Goal: Task Accomplishment & Management: Complete application form

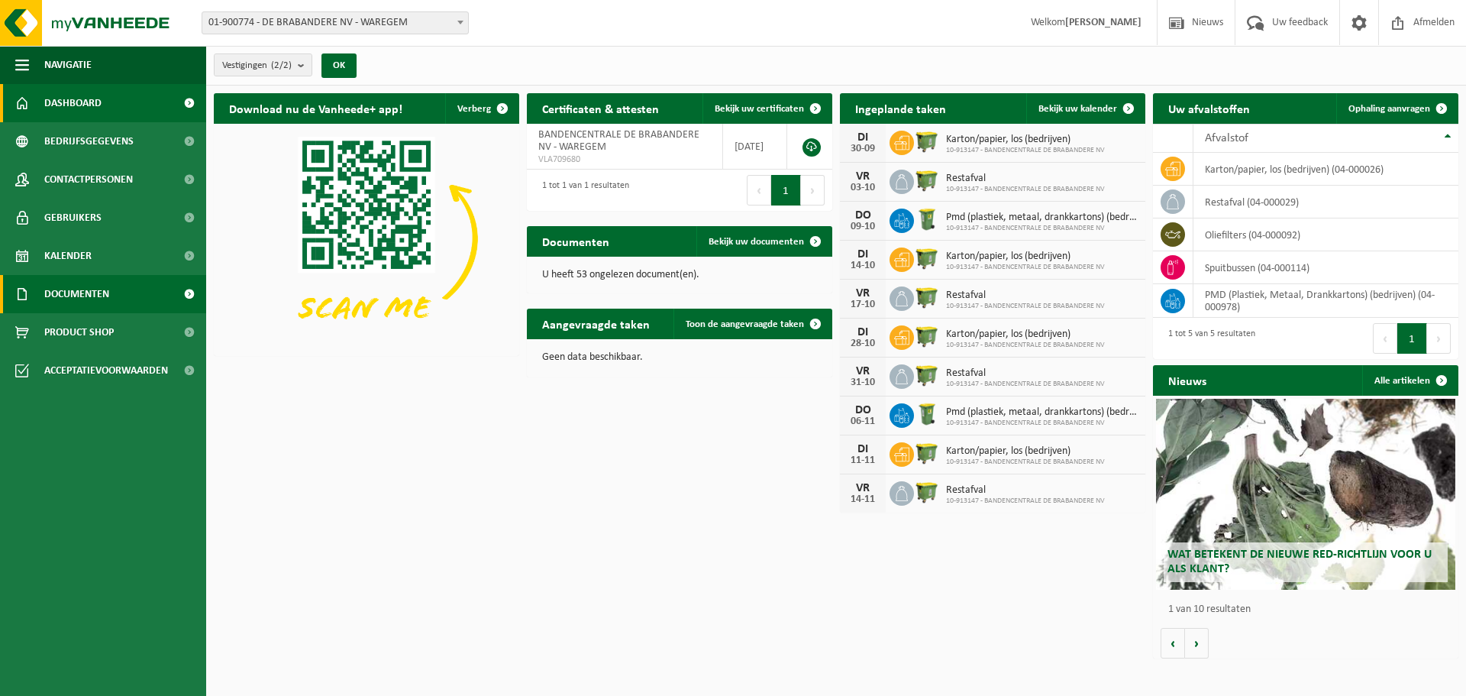
click at [111, 300] on link "Documenten" at bounding box center [103, 294] width 206 height 38
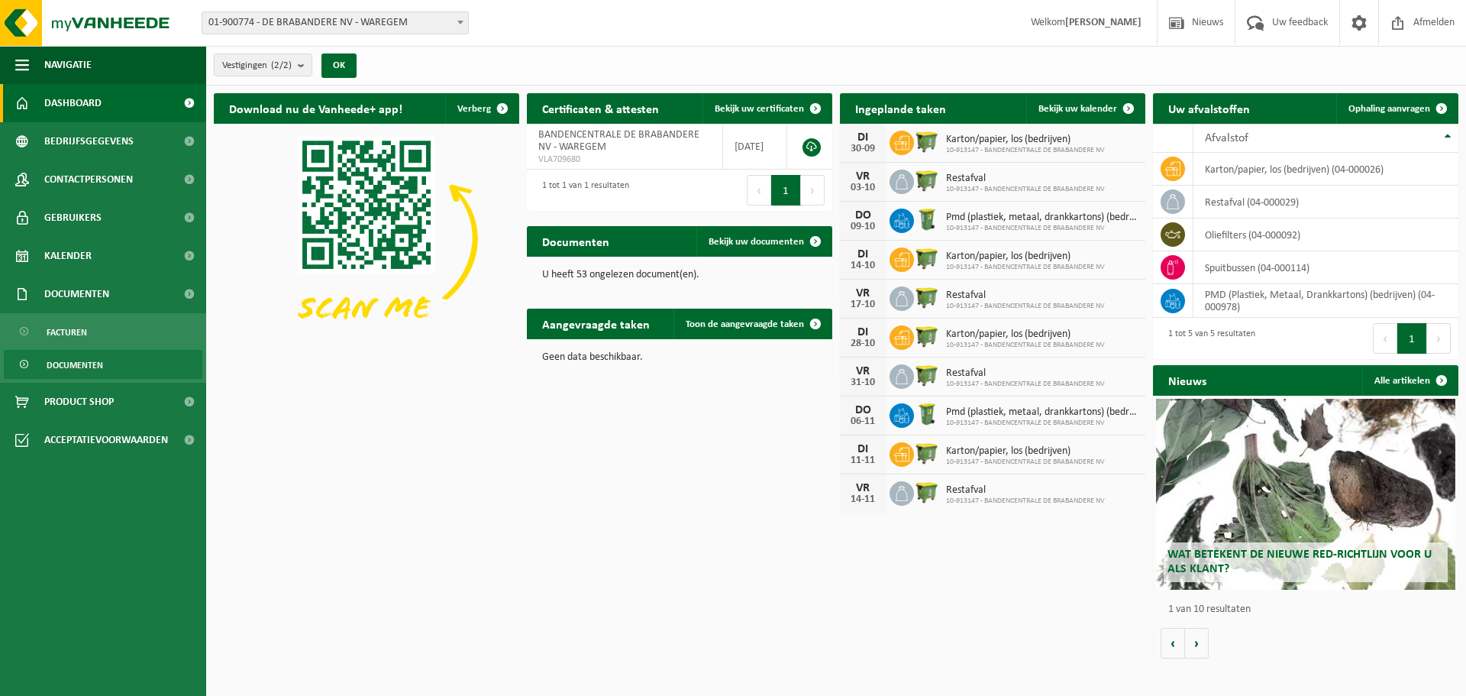
click at [66, 360] on span "Documenten" at bounding box center [75, 364] width 56 height 29
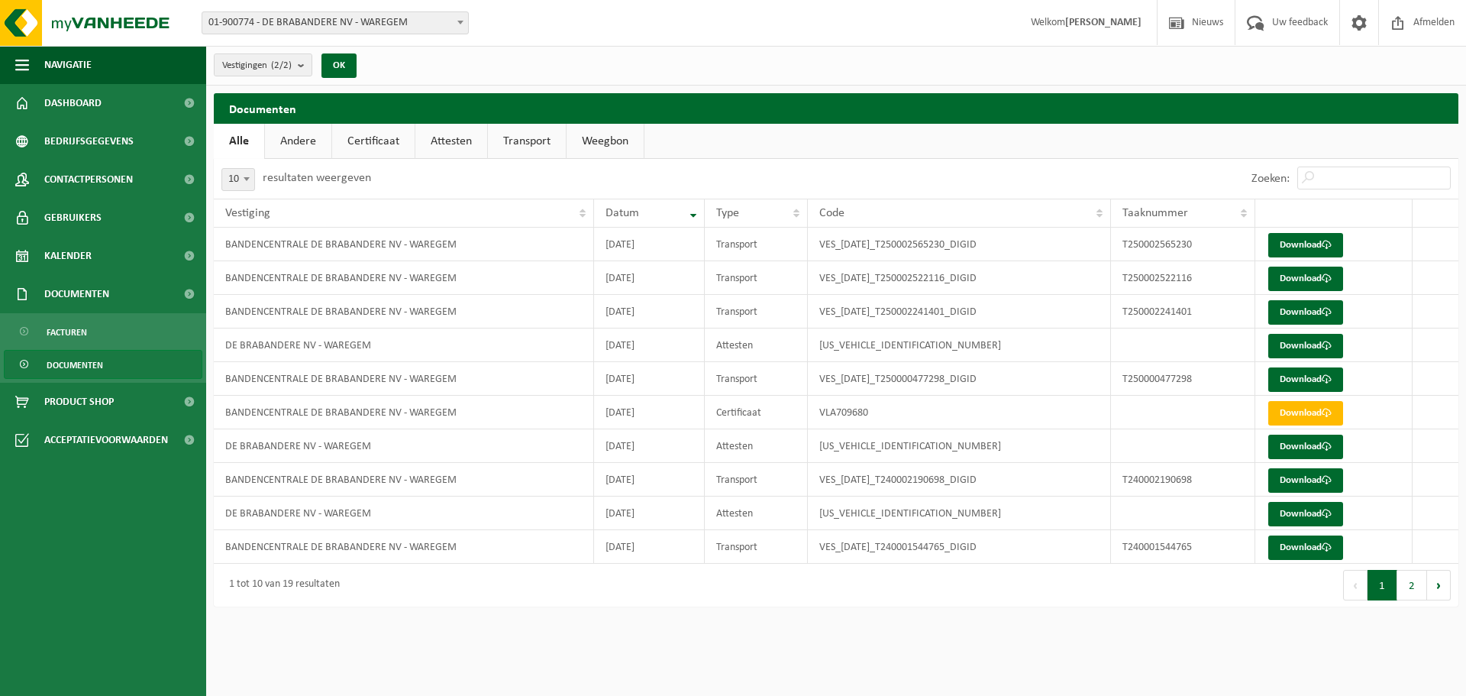
click at [389, 140] on link "Certificaat" at bounding box center [373, 141] width 82 height 35
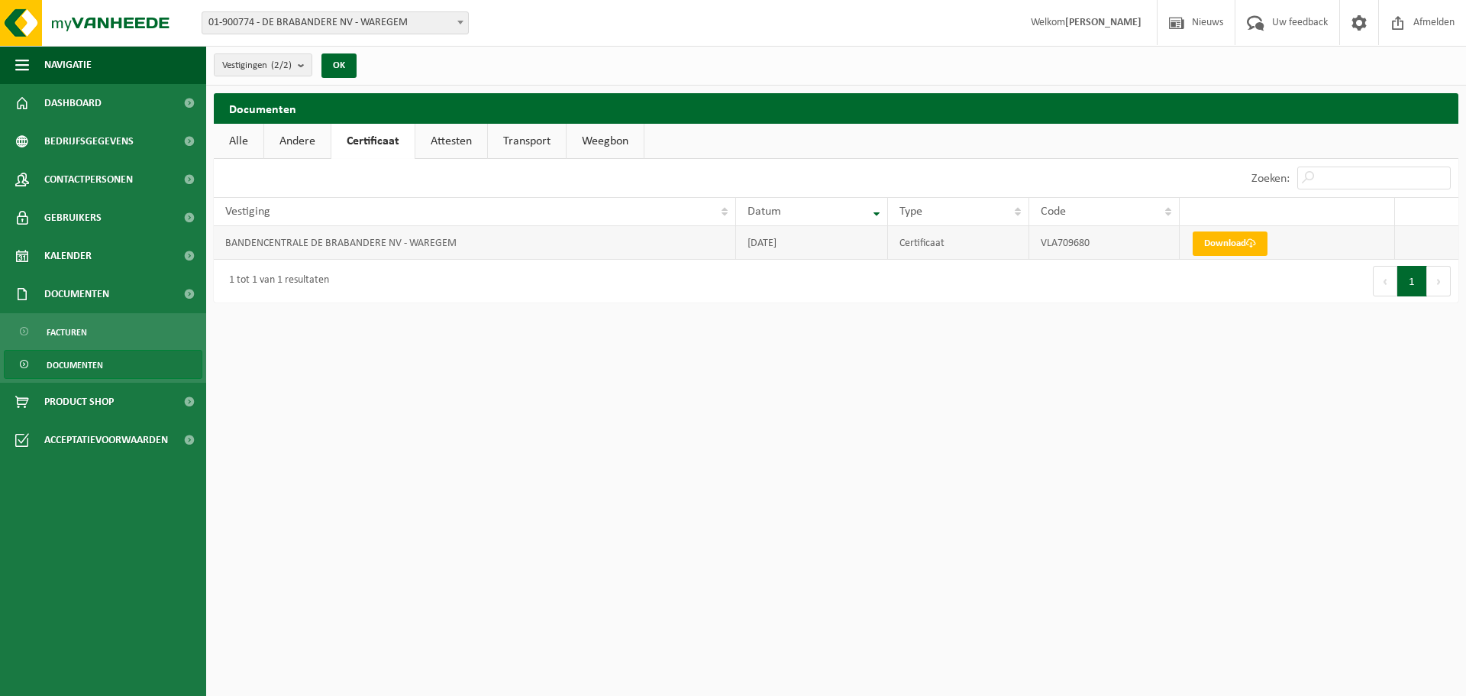
click at [1426, 231] on td at bounding box center [1426, 243] width 63 height 34
click at [1425, 230] on td at bounding box center [1426, 243] width 63 height 34
click at [341, 248] on td "BANDENCENTRALE DE BRABANDERE NV - WAREGEM" at bounding box center [475, 243] width 522 height 34
click at [1356, 19] on span at bounding box center [1359, 22] width 23 height 45
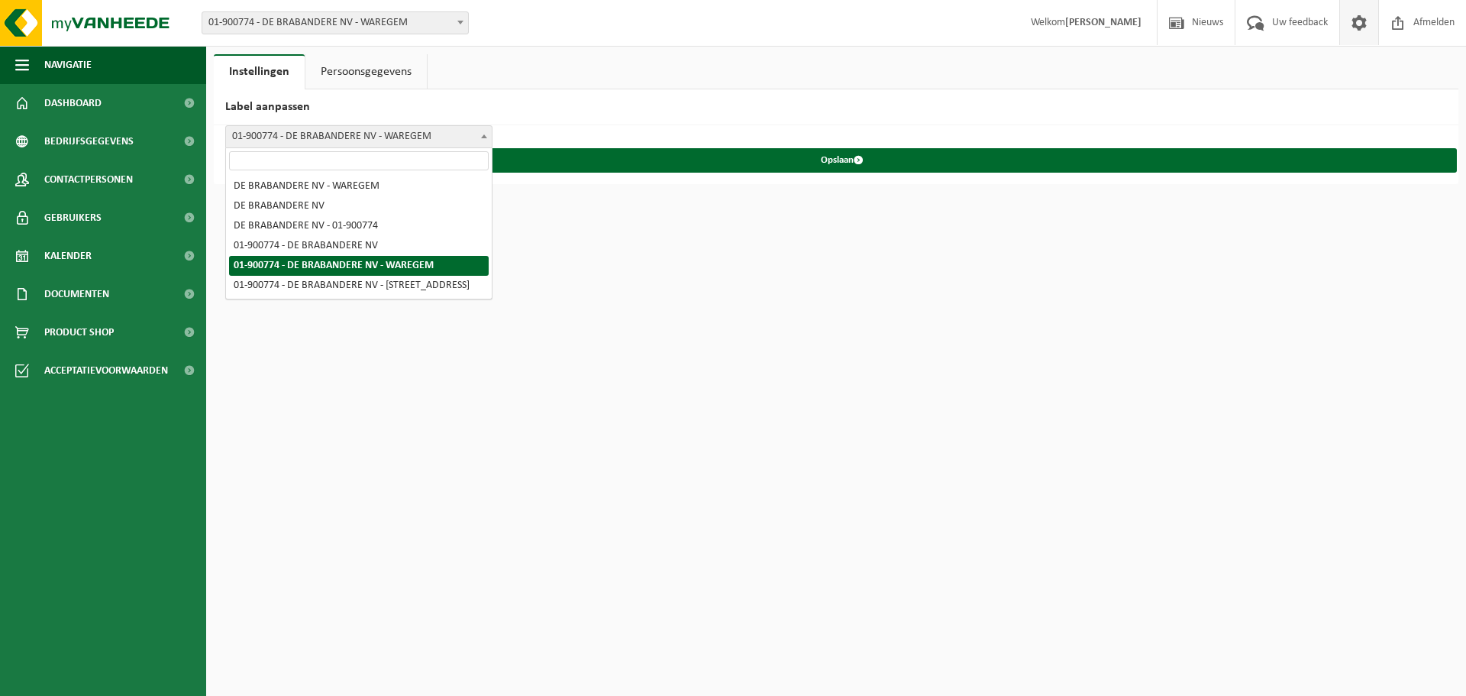
click at [339, 137] on span "01-900774 - DE BRABANDERE NV - WAREGEM" at bounding box center [359, 136] width 266 height 21
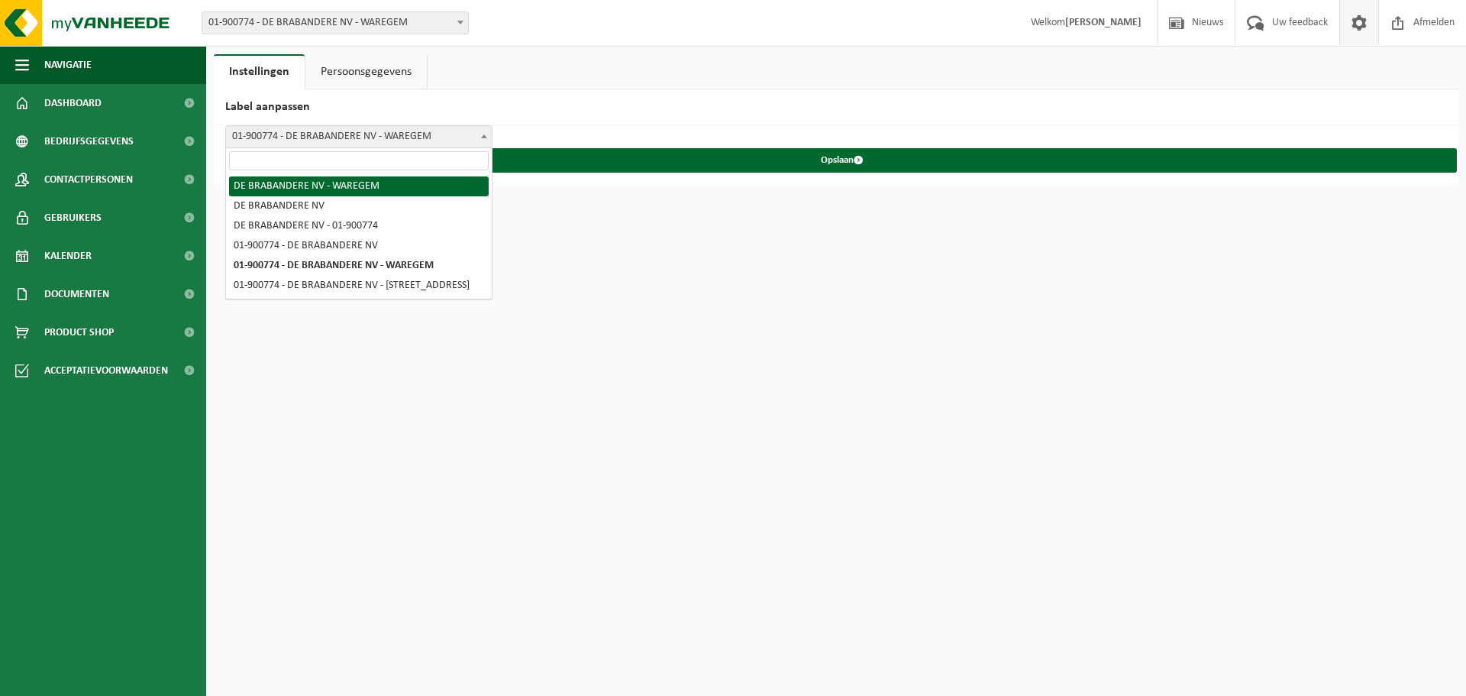
select select "0"
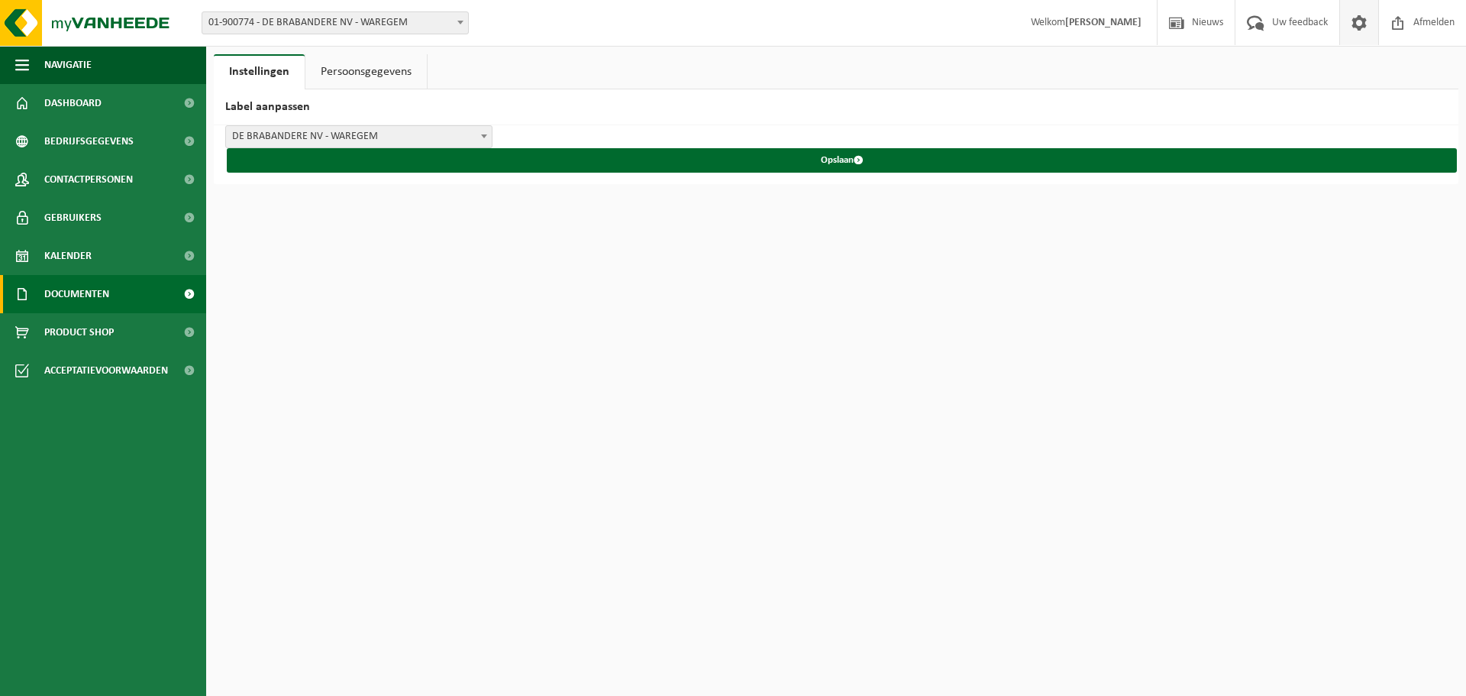
click at [98, 289] on span "Documenten" at bounding box center [76, 294] width 65 height 38
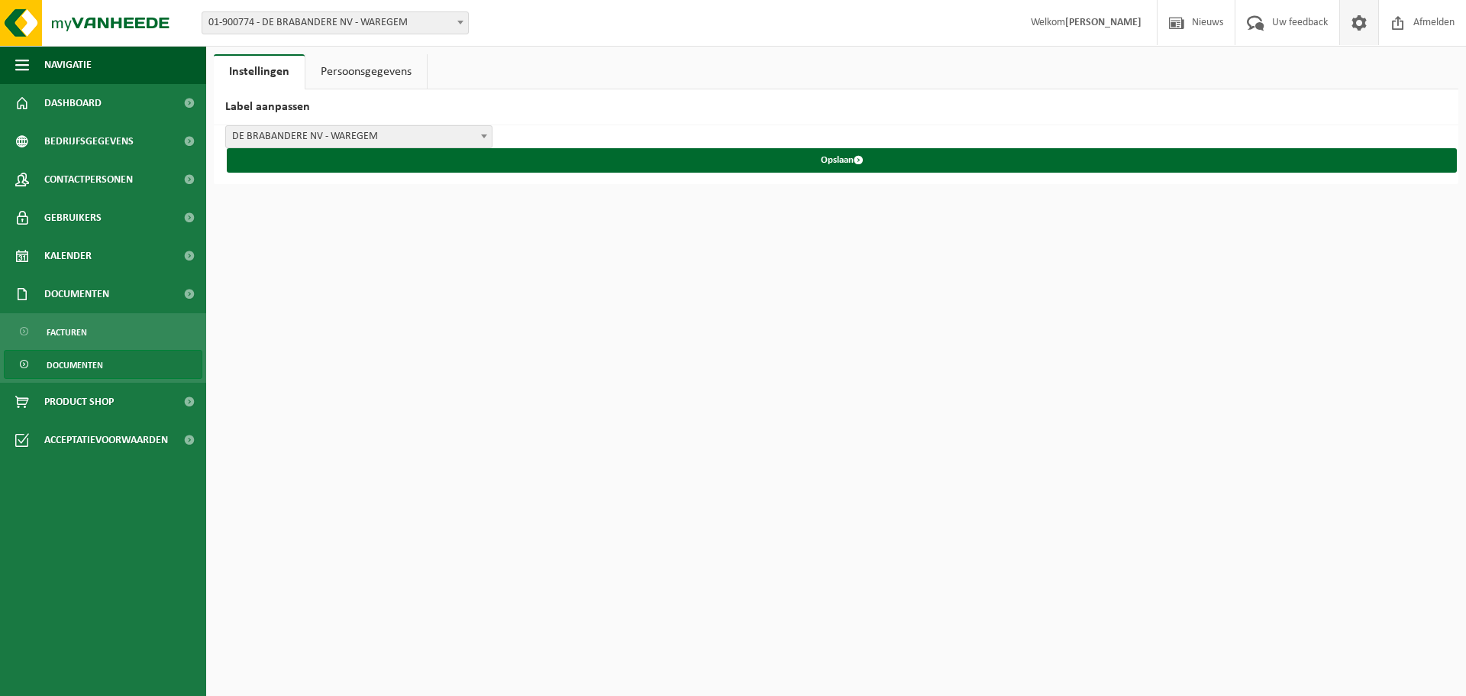
click at [89, 359] on span "Documenten" at bounding box center [75, 364] width 56 height 29
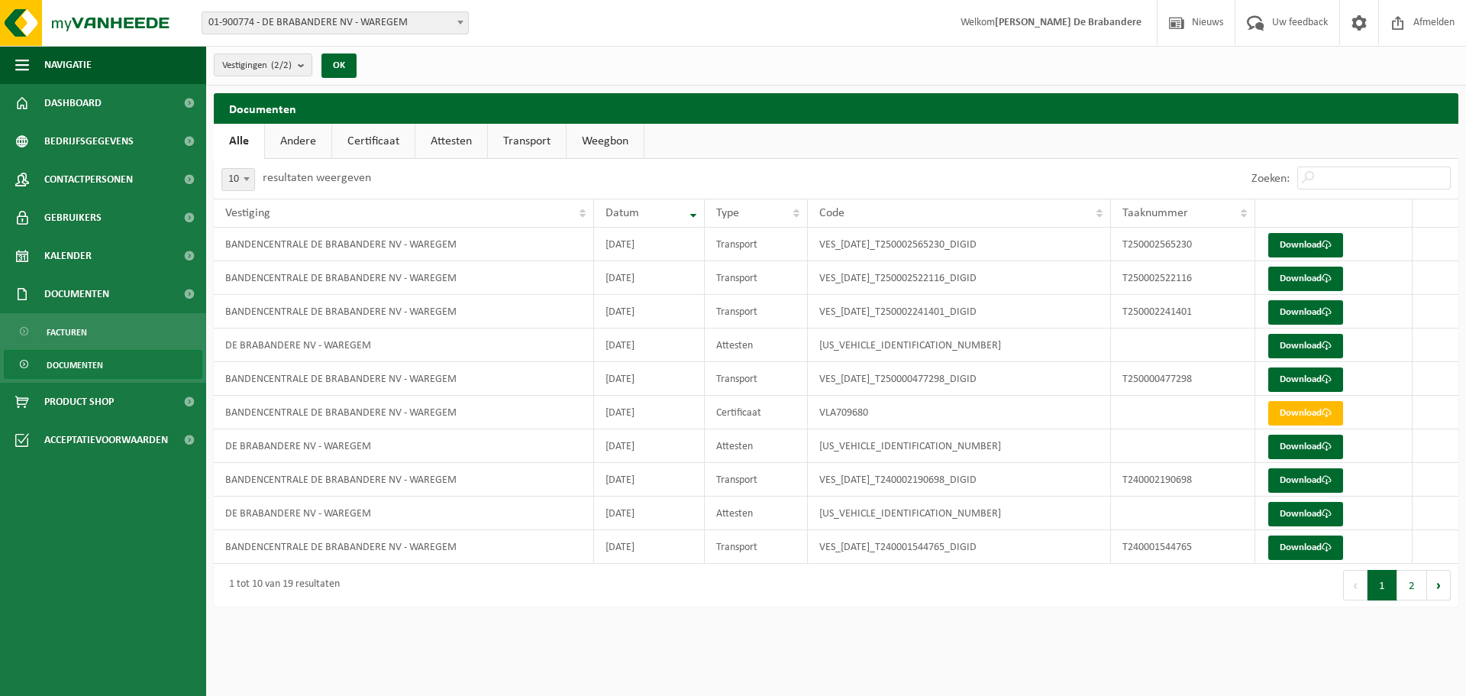
click at [362, 139] on link "Certificaat" at bounding box center [373, 141] width 82 height 35
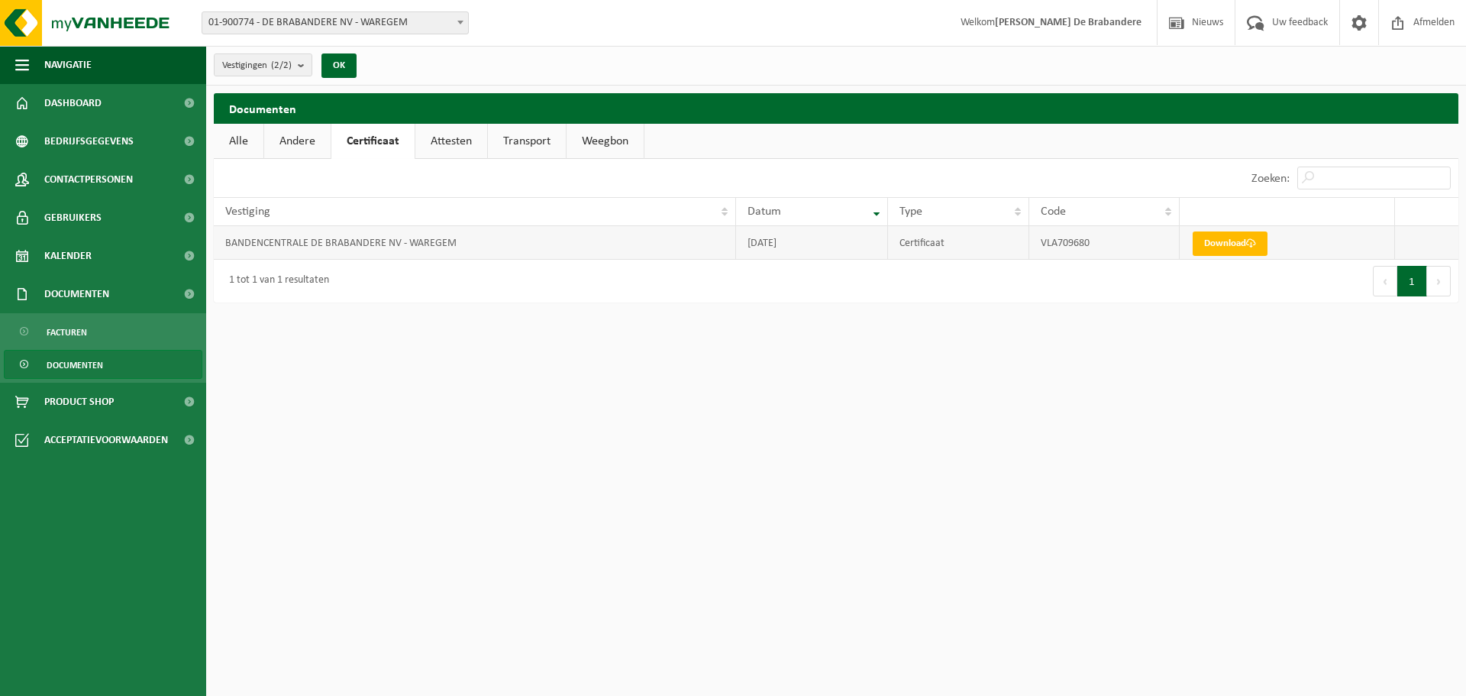
click at [1410, 246] on td at bounding box center [1426, 243] width 63 height 34
click at [1102, 21] on strong "[PERSON_NAME]" at bounding box center [1068, 22] width 147 height 11
drag, startPoint x: 1033, startPoint y: 24, endPoint x: 1139, endPoint y: 21, distance: 106.1
click at [1139, 21] on strong "[PERSON_NAME]" at bounding box center [1068, 22] width 147 height 11
copy strong "[PERSON_NAME]"
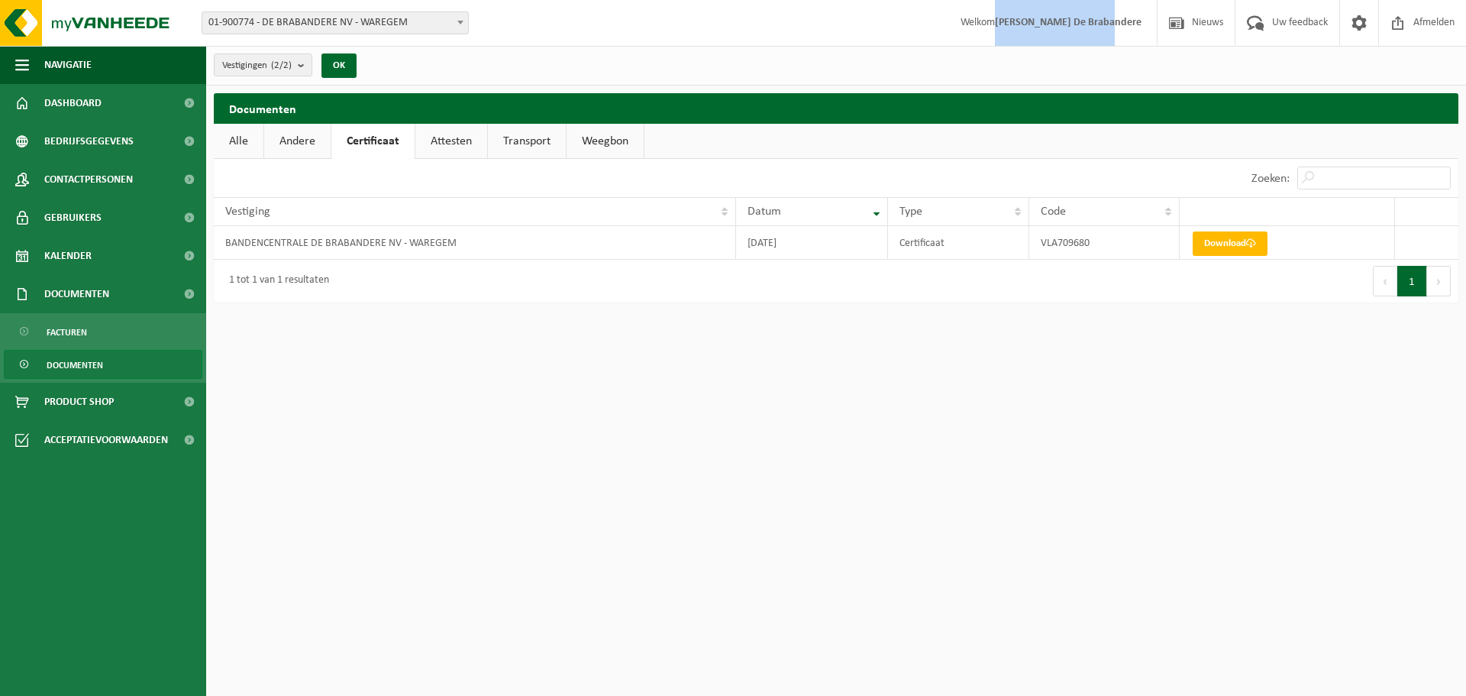
click at [408, 25] on span "01-900774 - DE BRABANDERE NV - WAREGEM" at bounding box center [335, 22] width 266 height 21
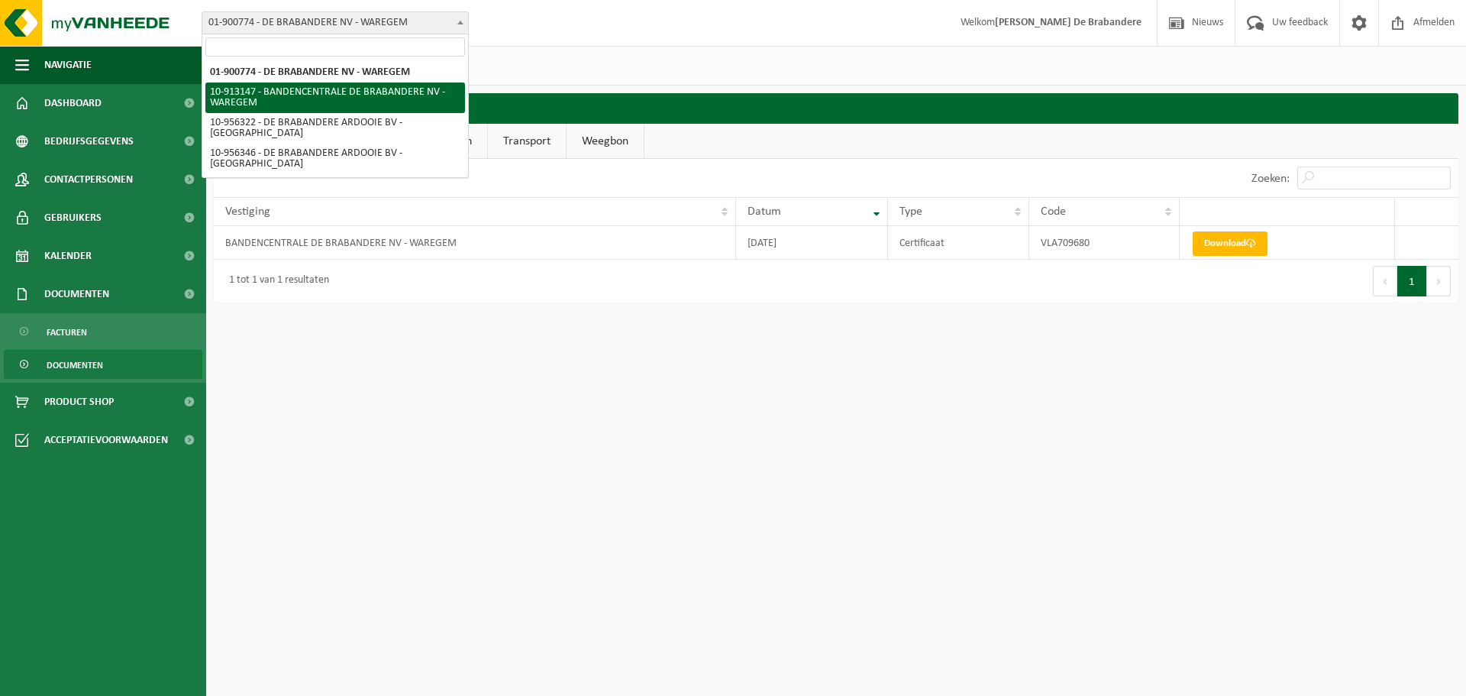
select select "125968"
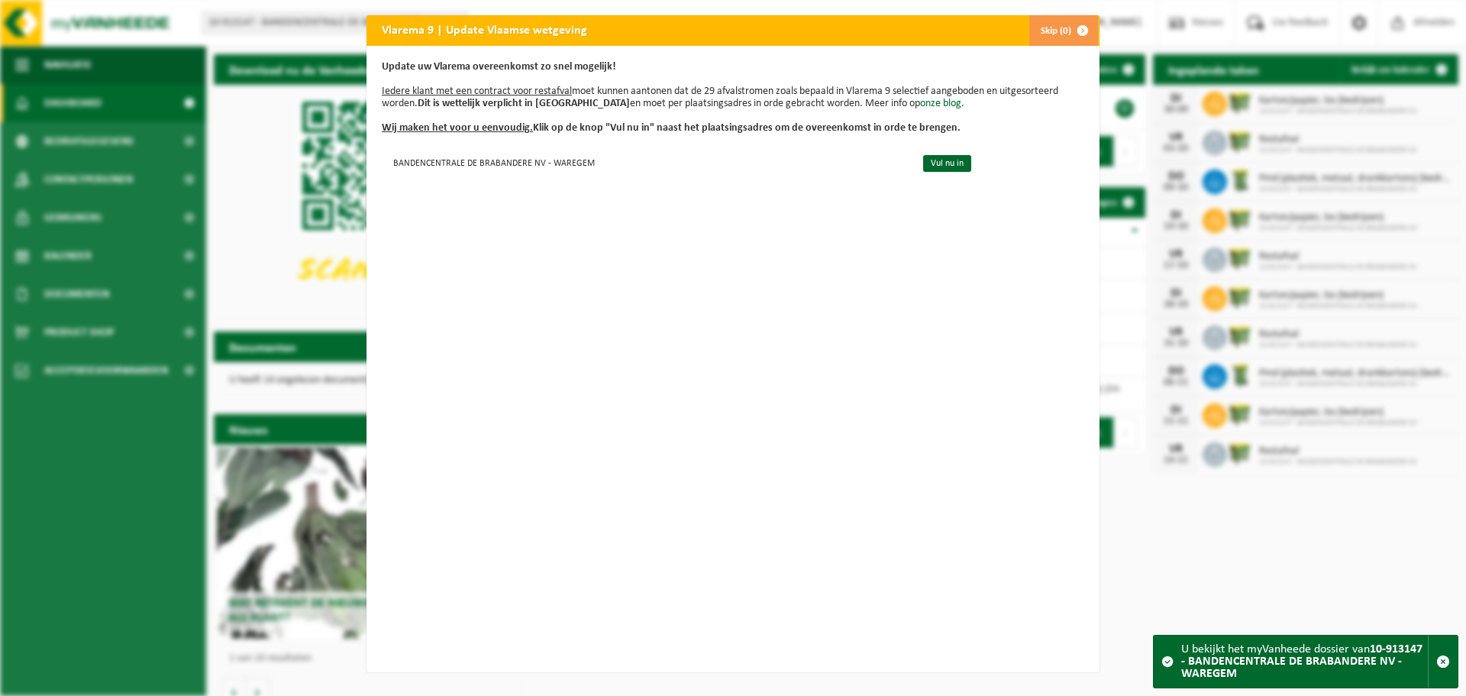
click at [1067, 25] on span "button" at bounding box center [1082, 30] width 31 height 31
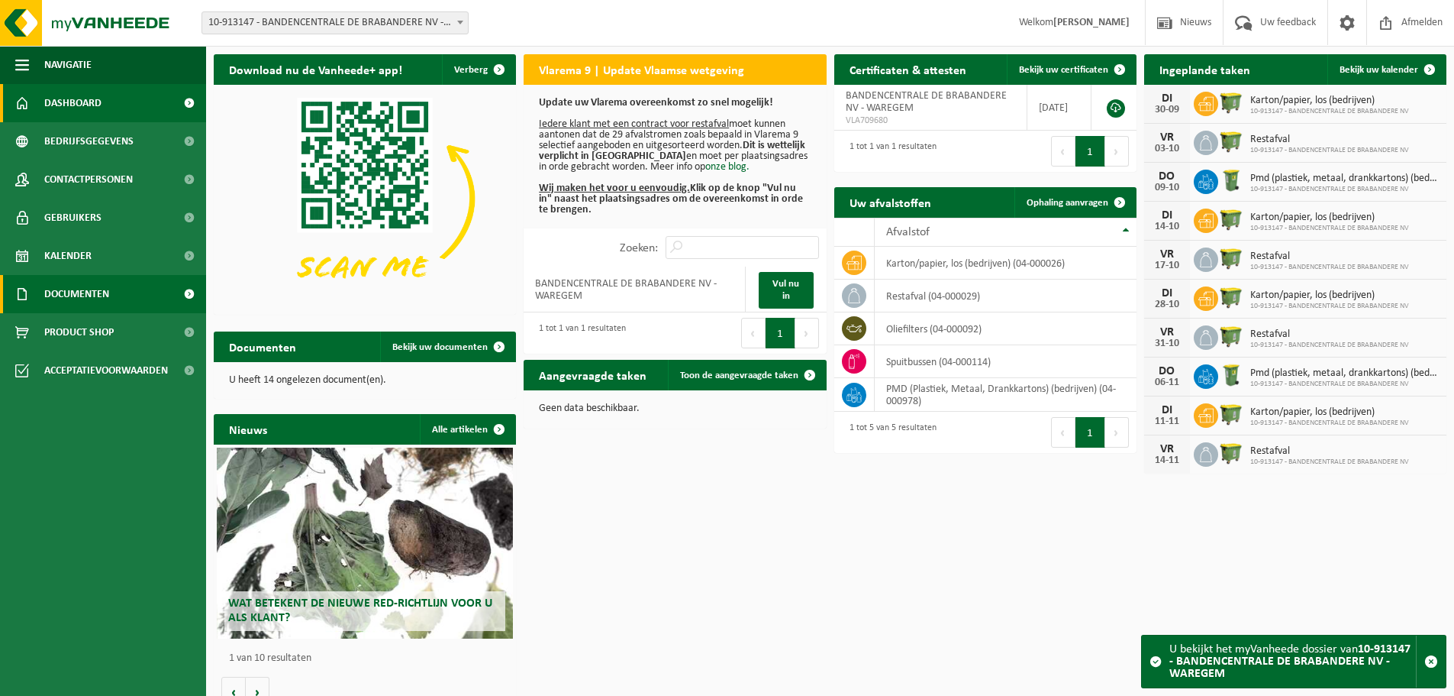
click at [73, 296] on span "Documenten" at bounding box center [76, 294] width 65 height 38
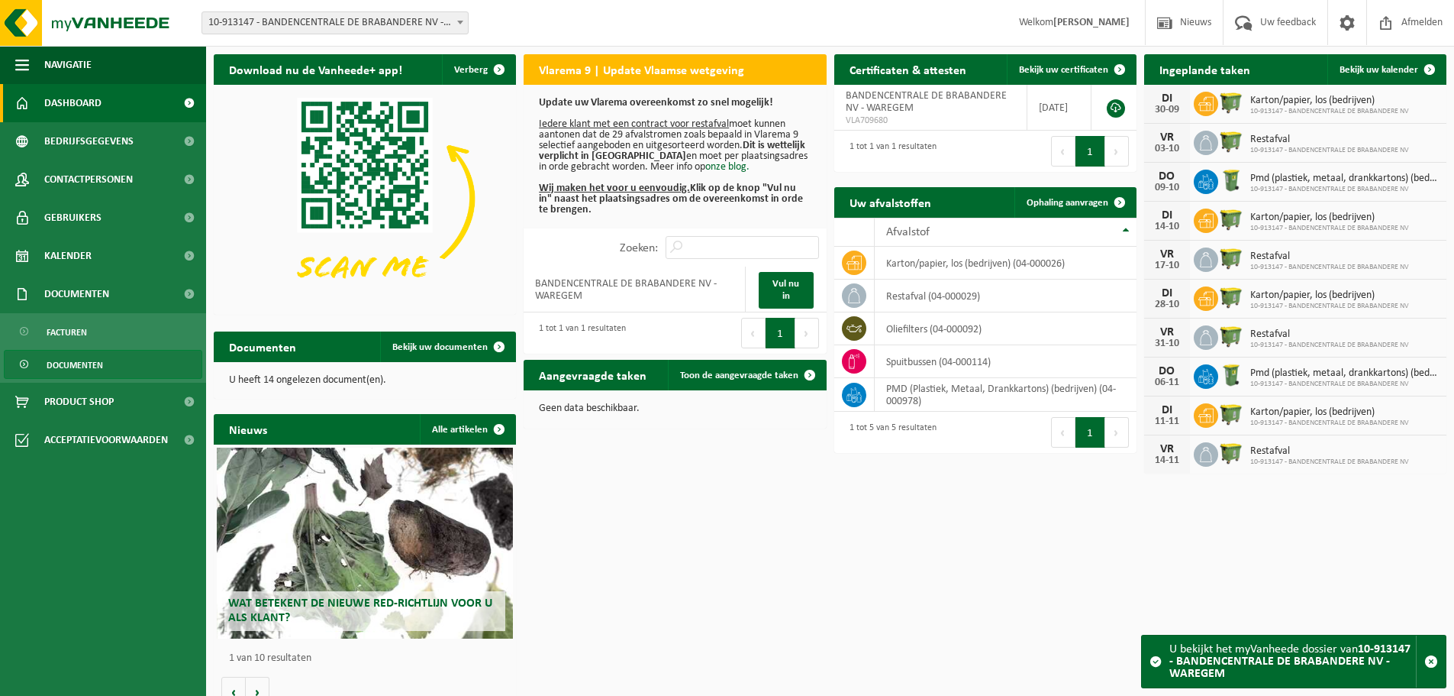
click at [106, 366] on link "Documenten" at bounding box center [103, 364] width 199 height 29
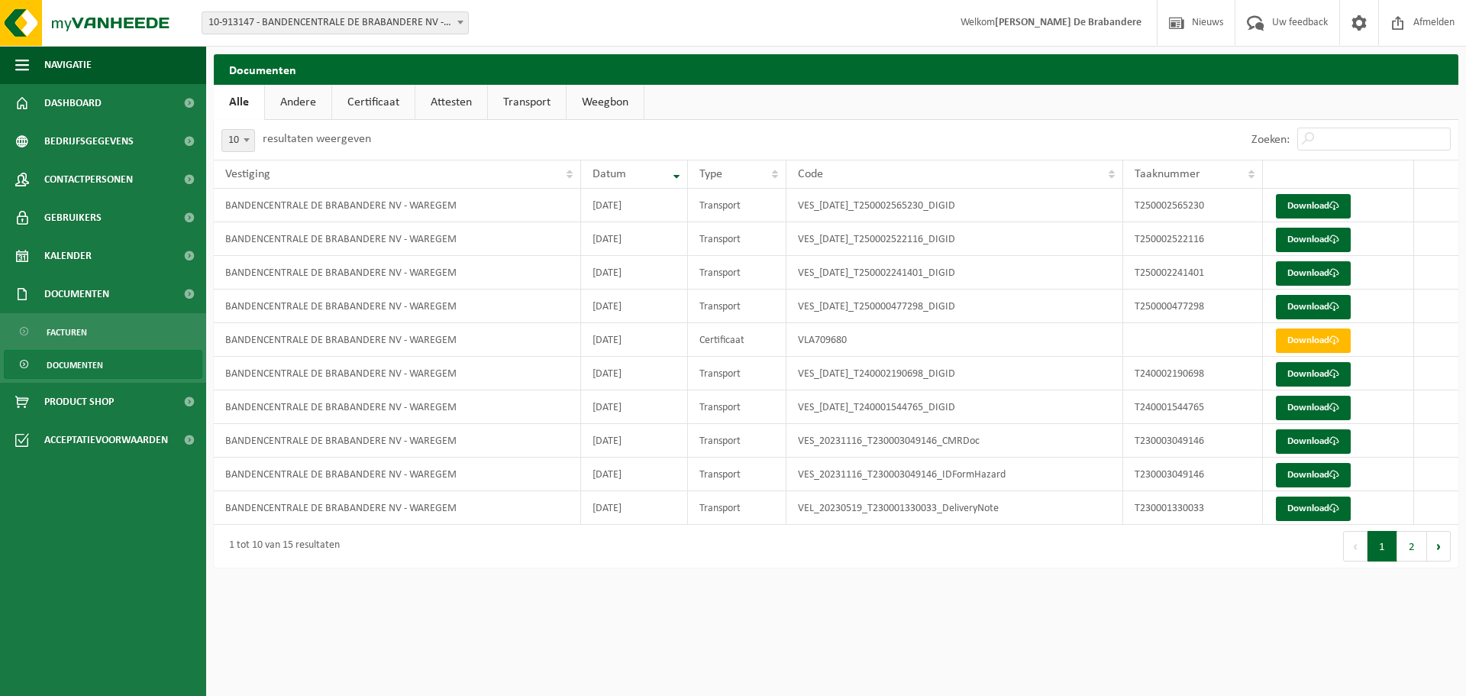
click at [357, 107] on link "Certificaat" at bounding box center [373, 102] width 82 height 35
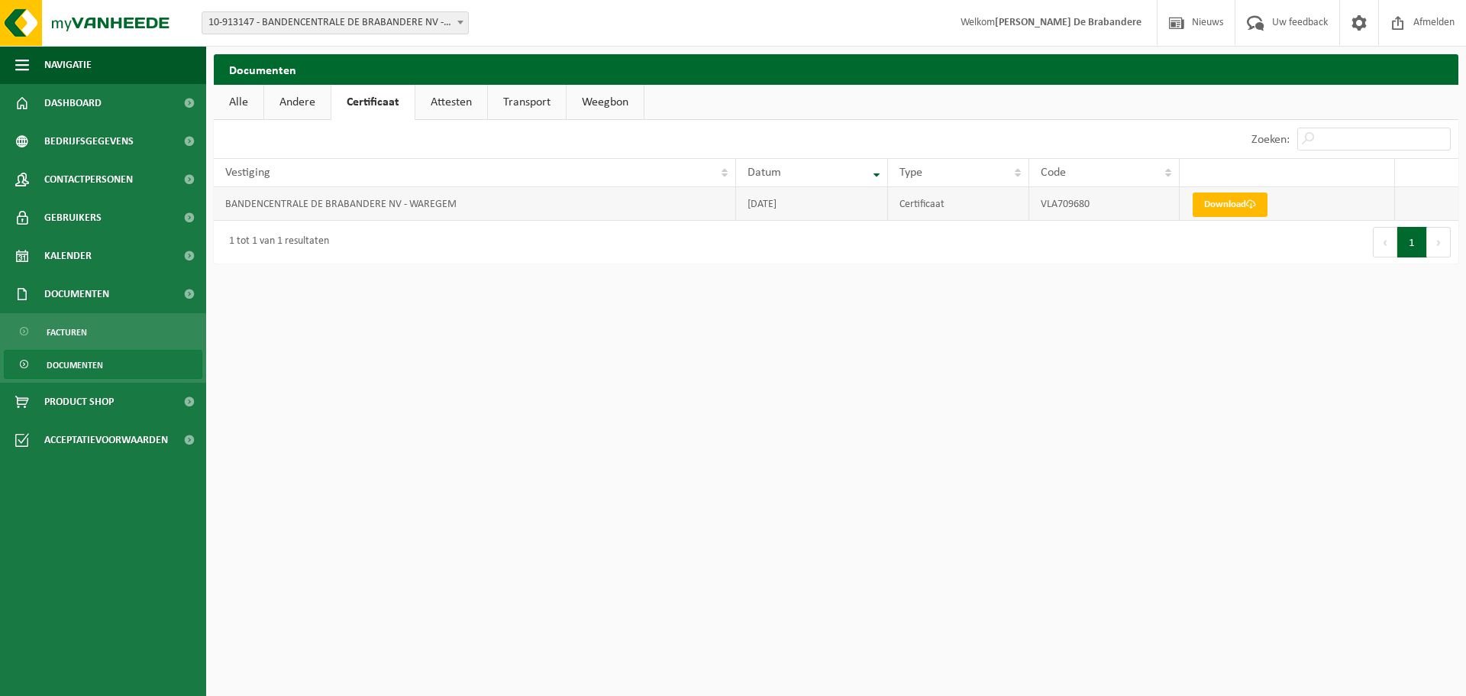
click at [1431, 192] on td at bounding box center [1426, 204] width 63 height 34
click at [1041, 18] on strong "[PERSON_NAME]" at bounding box center [1068, 22] width 147 height 11
click at [1366, 24] on span at bounding box center [1359, 22] width 23 height 45
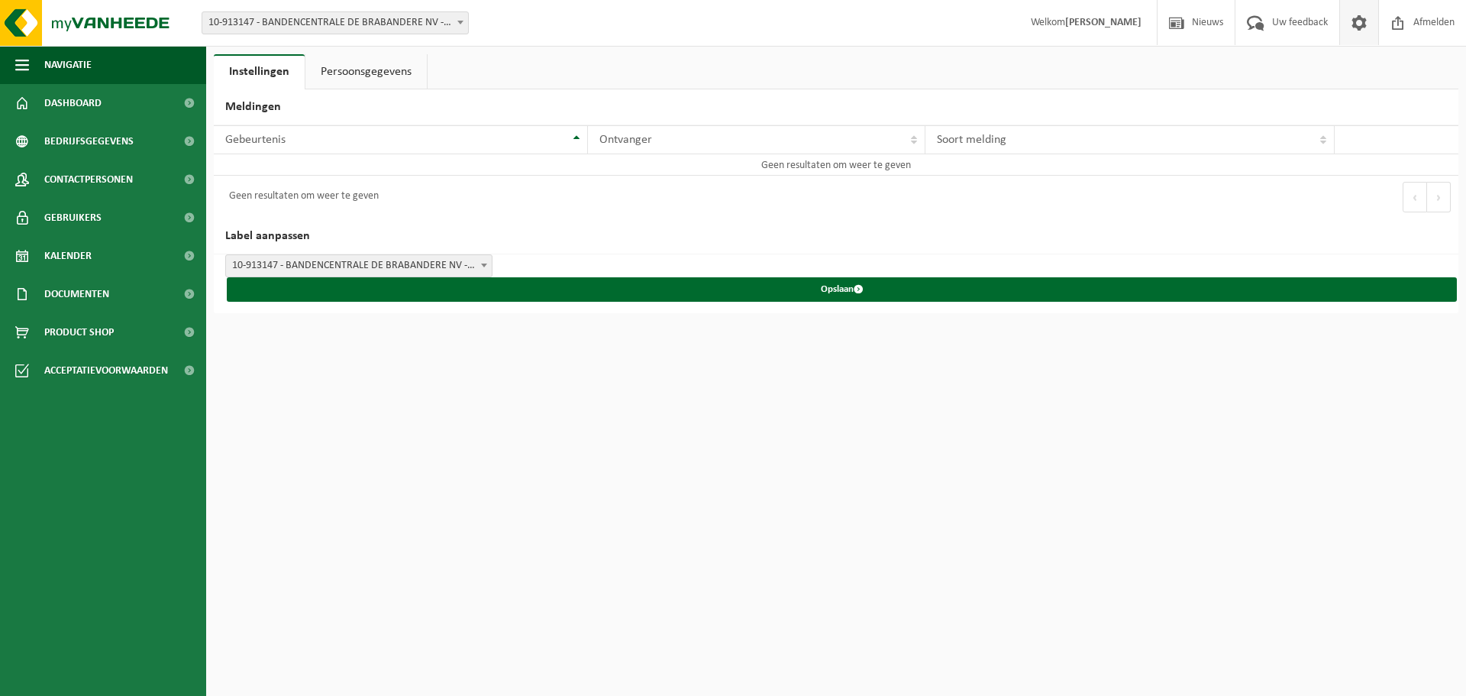
click at [363, 73] on link "Persoonsgegevens" at bounding box center [365, 71] width 121 height 35
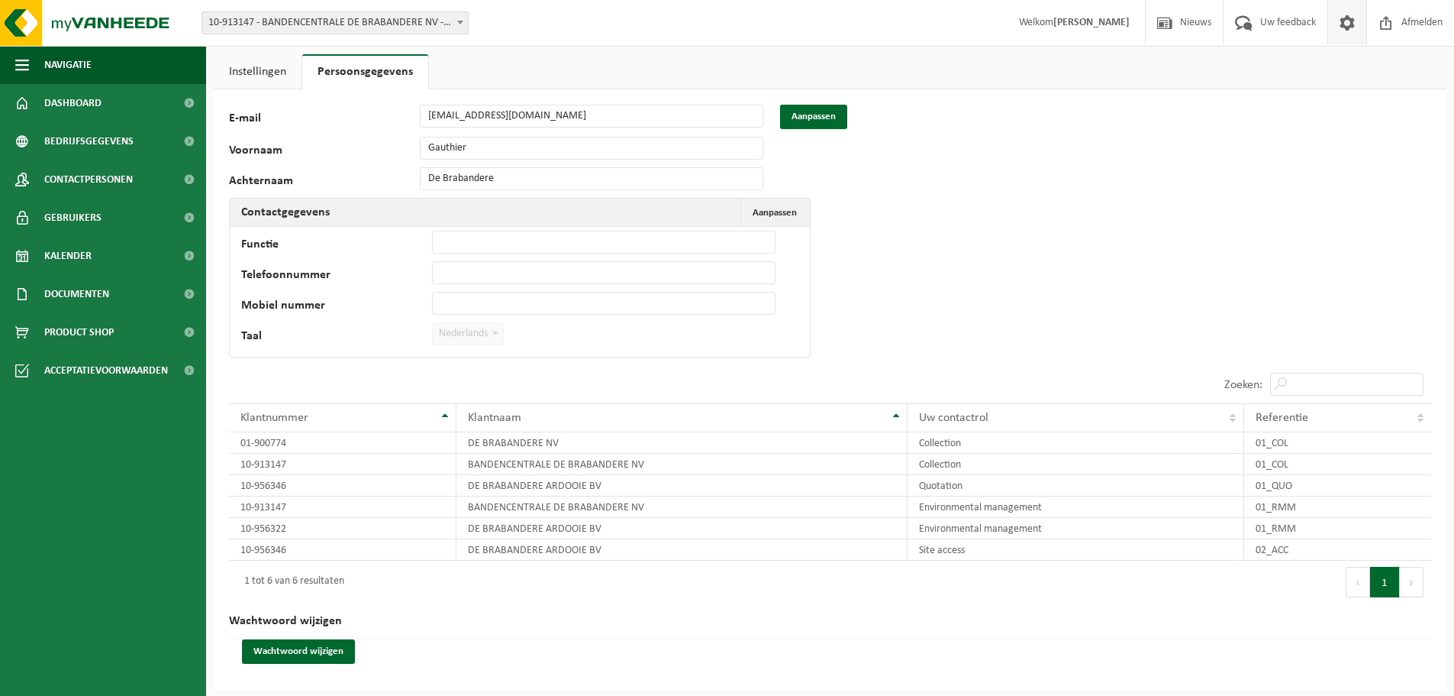
click at [411, 118] on div "E-mail boekhouding@bandendebrabandere.be Aanpassen" at bounding box center [539, 117] width 620 height 24
click at [69, 27] on img at bounding box center [91, 23] width 183 height 46
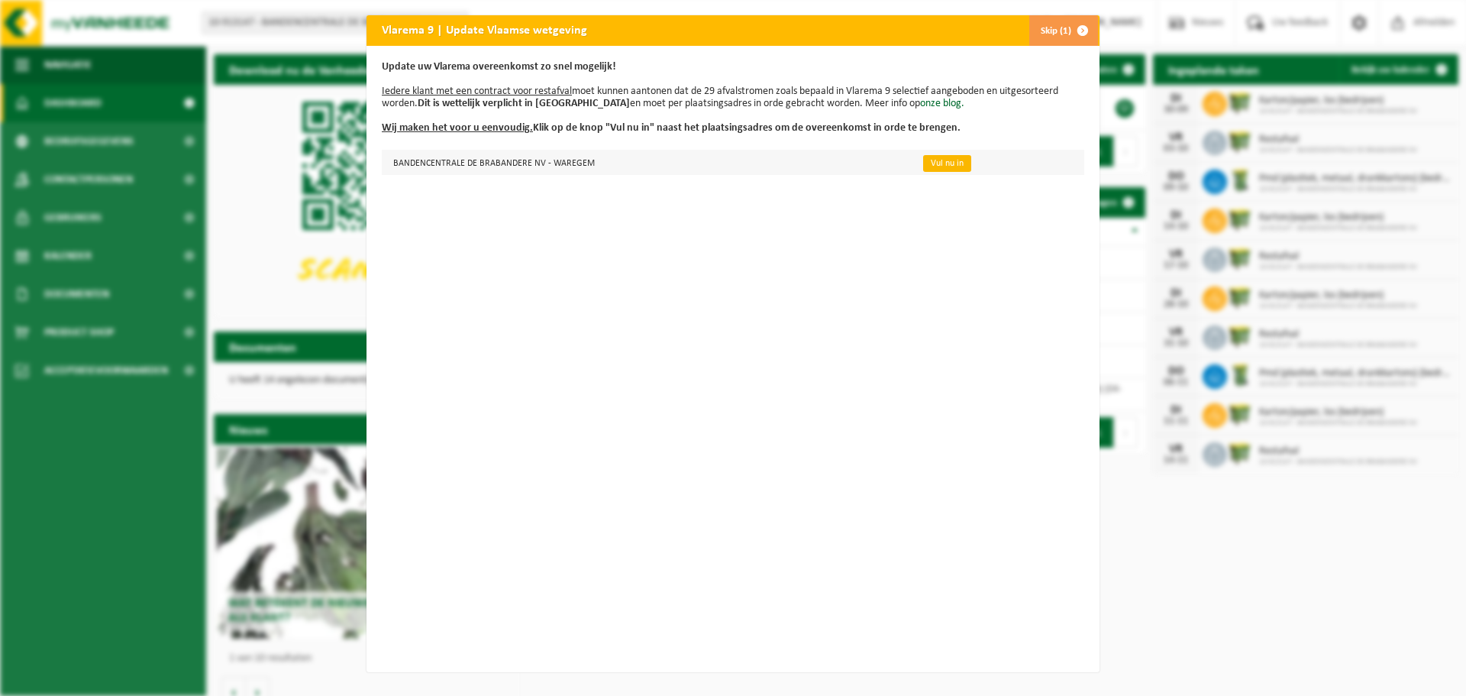
click at [949, 163] on link "Vul nu in" at bounding box center [947, 163] width 48 height 17
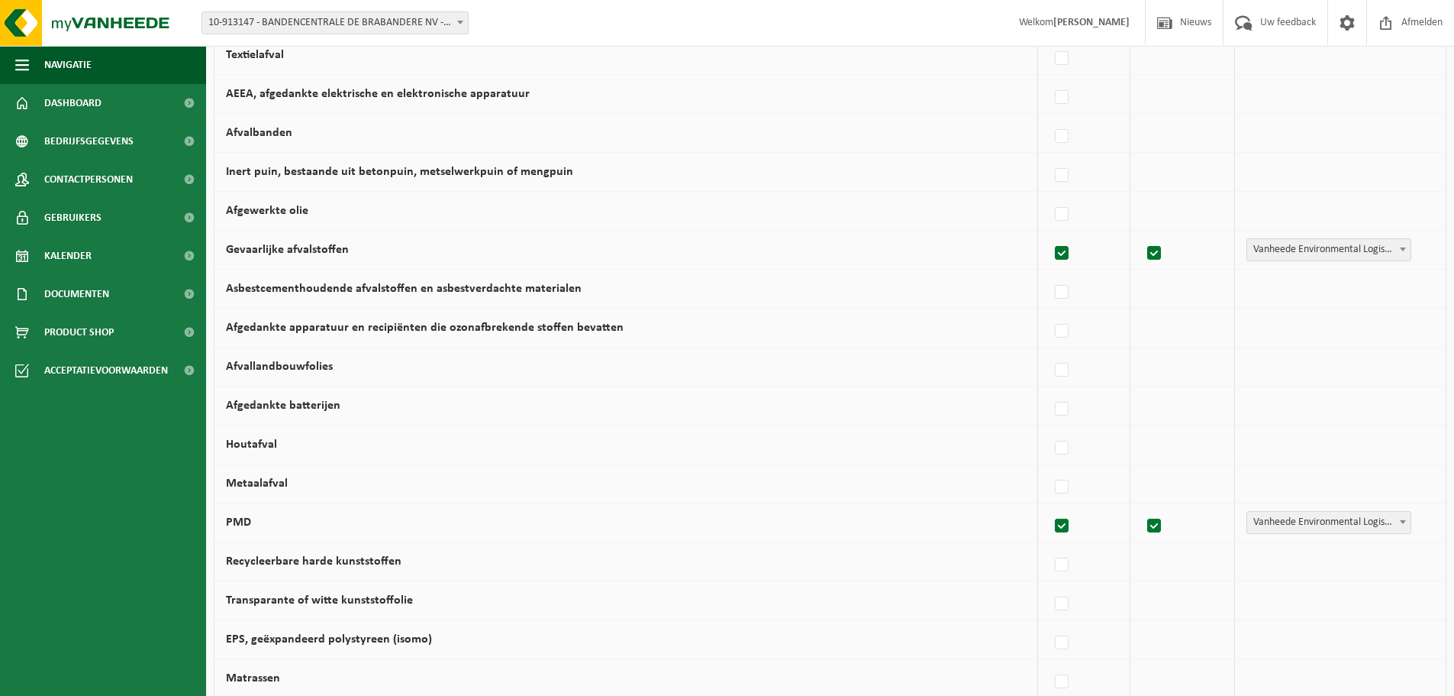
scroll to position [458, 0]
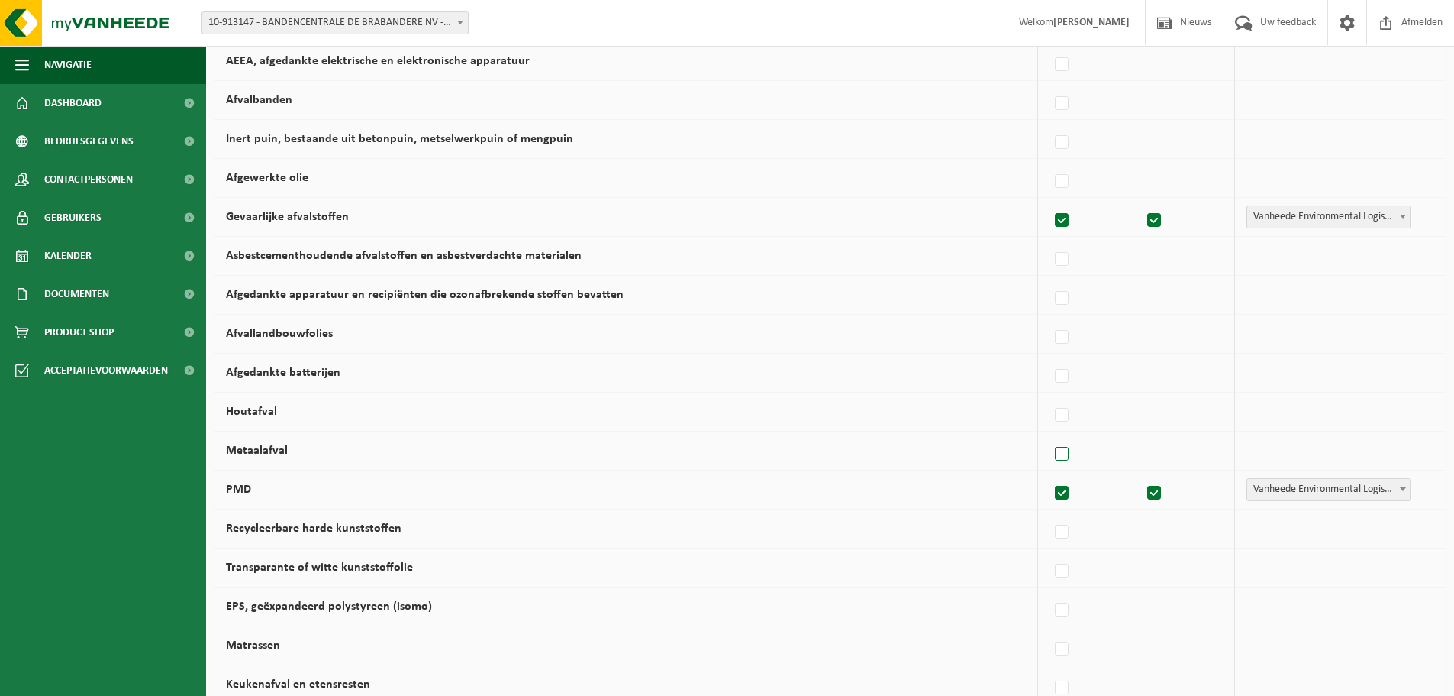
click at [1067, 451] on label at bounding box center [1062, 454] width 21 height 23
click at [1050, 435] on input "Metaalafval" at bounding box center [1049, 434] width 1 height 1
checkbox input "true"
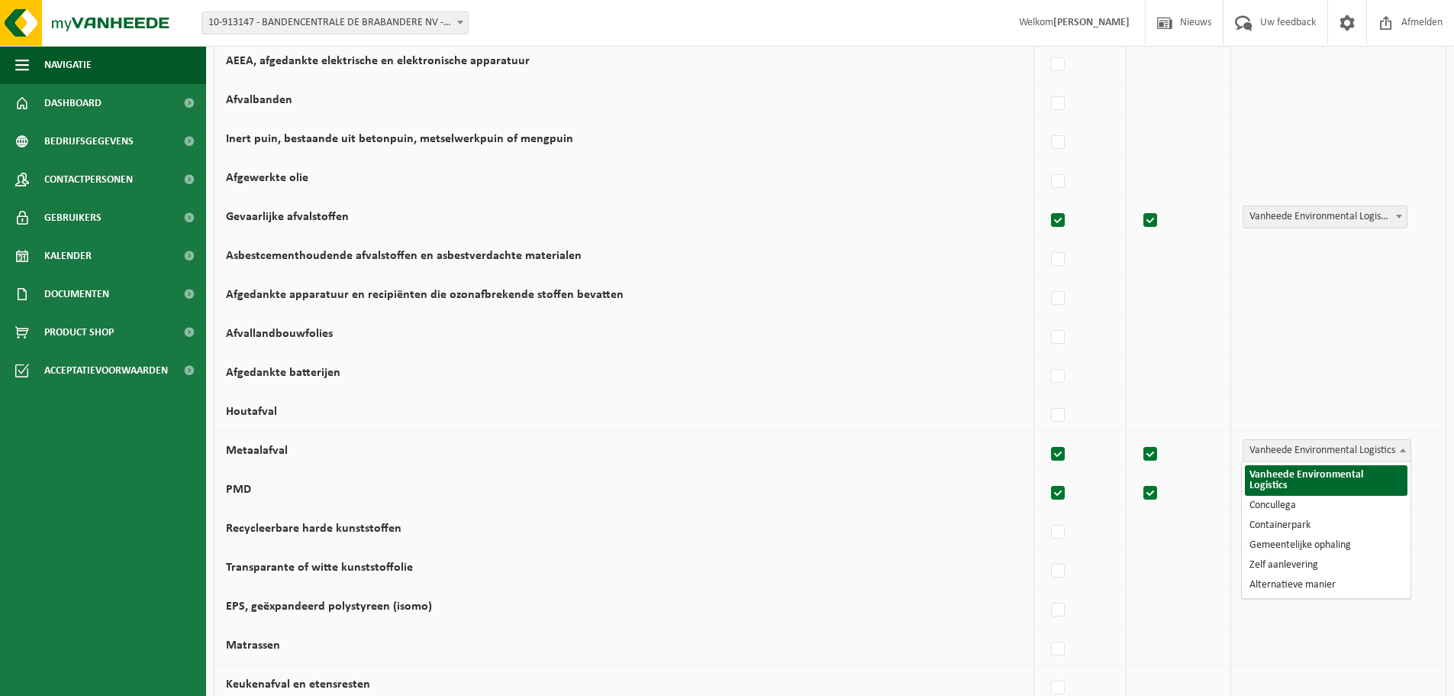
click at [1331, 450] on span "Vanheede Environmental Logistics" at bounding box center [1327, 450] width 167 height 21
select select "Concullega"
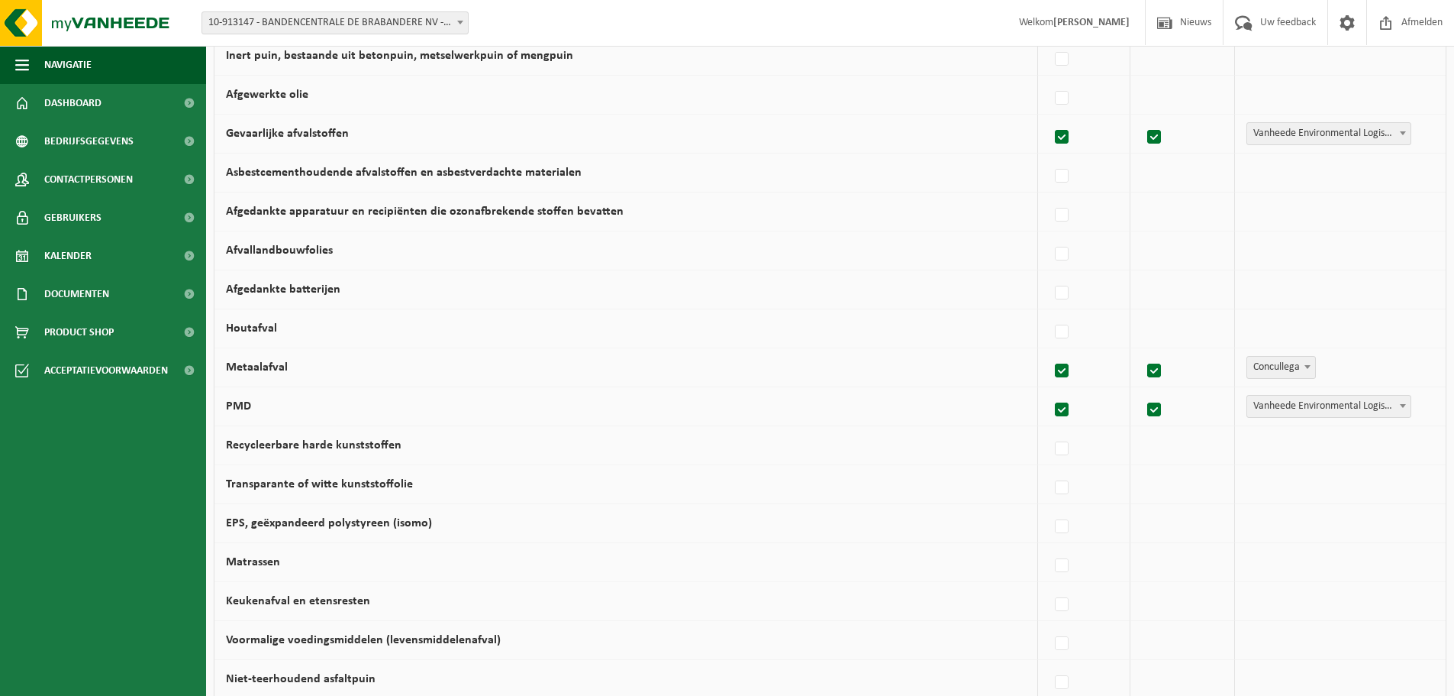
scroll to position [430, 0]
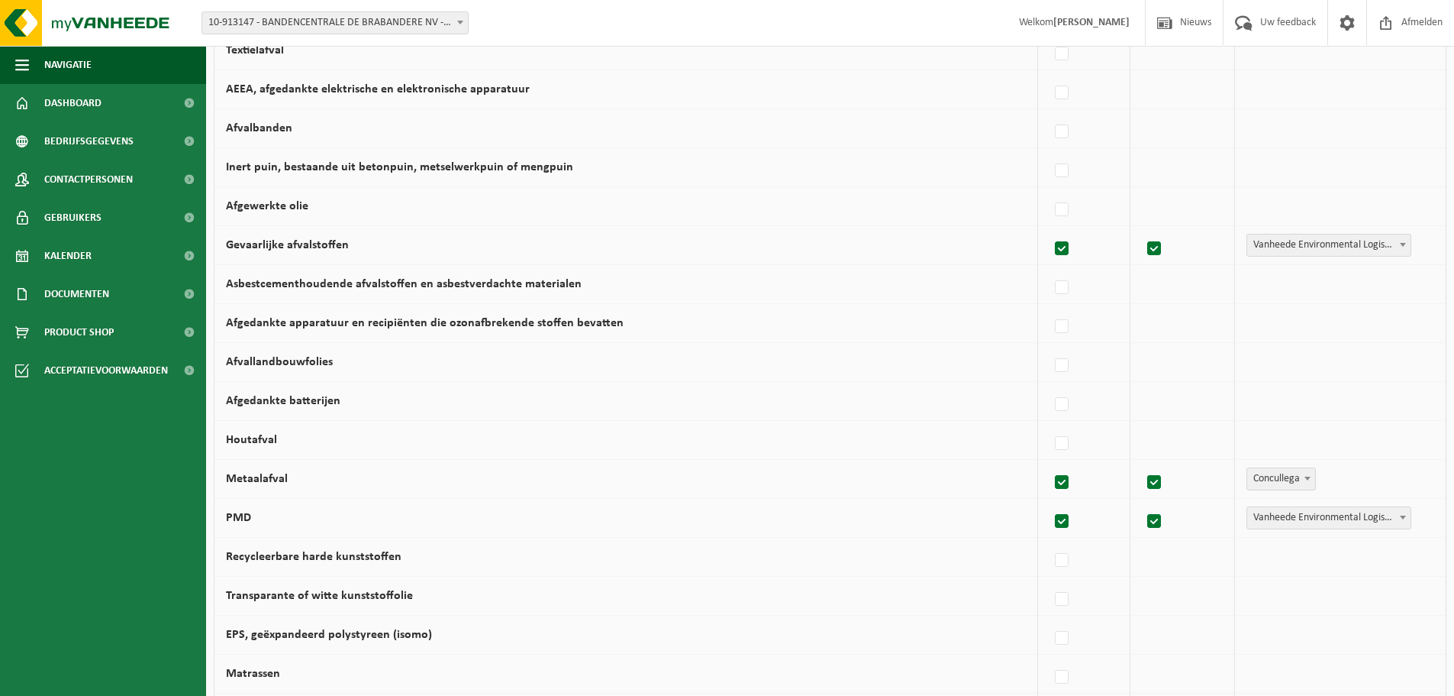
click at [1307, 473] on span at bounding box center [1307, 478] width 15 height 20
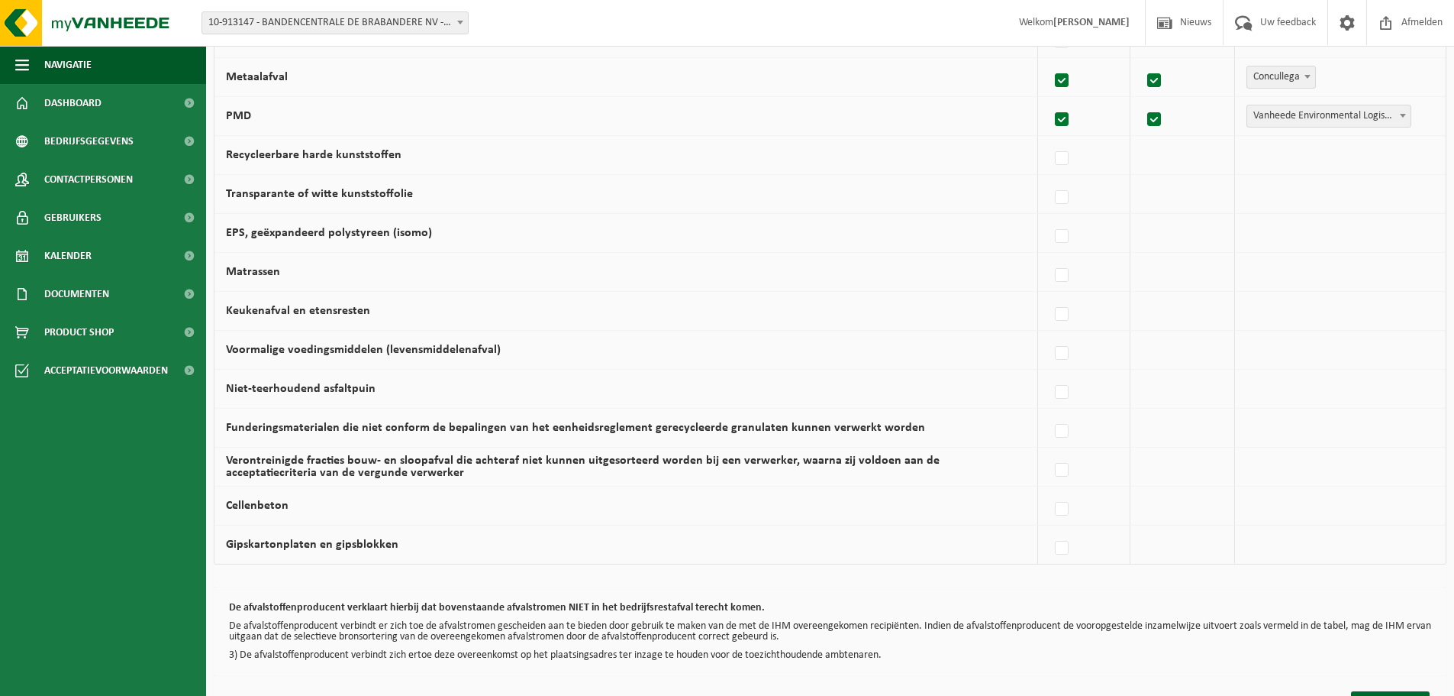
scroll to position [888, 0]
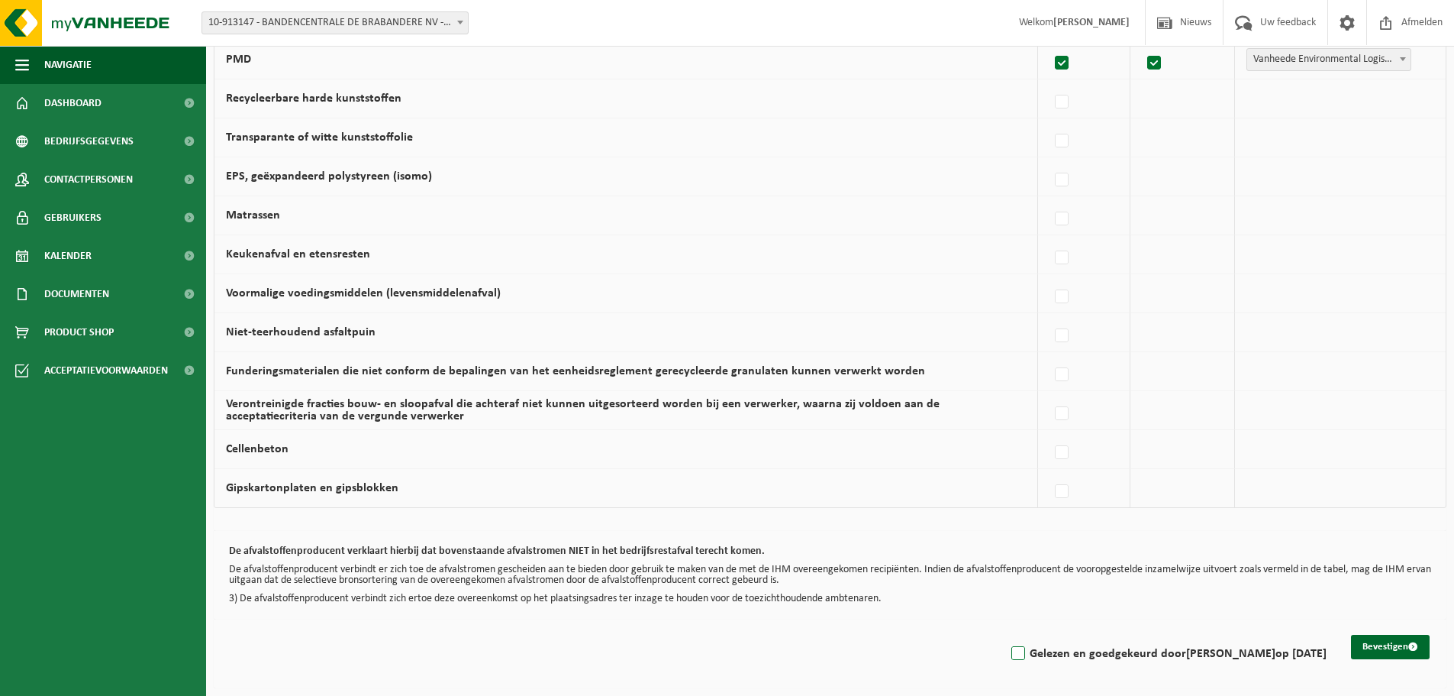
click at [1009, 660] on label "Gelezen en goedgekeurd door Gauthier De Brabandere op 20/09/25" at bounding box center [1168, 653] width 318 height 23
click at [1005, 634] on input "Gelezen en goedgekeurd door Gauthier De Brabandere op 20/09/25" at bounding box center [1005, 634] width 1 height 1
checkbox input "true"
click at [1378, 650] on button "Bevestigen" at bounding box center [1390, 646] width 79 height 24
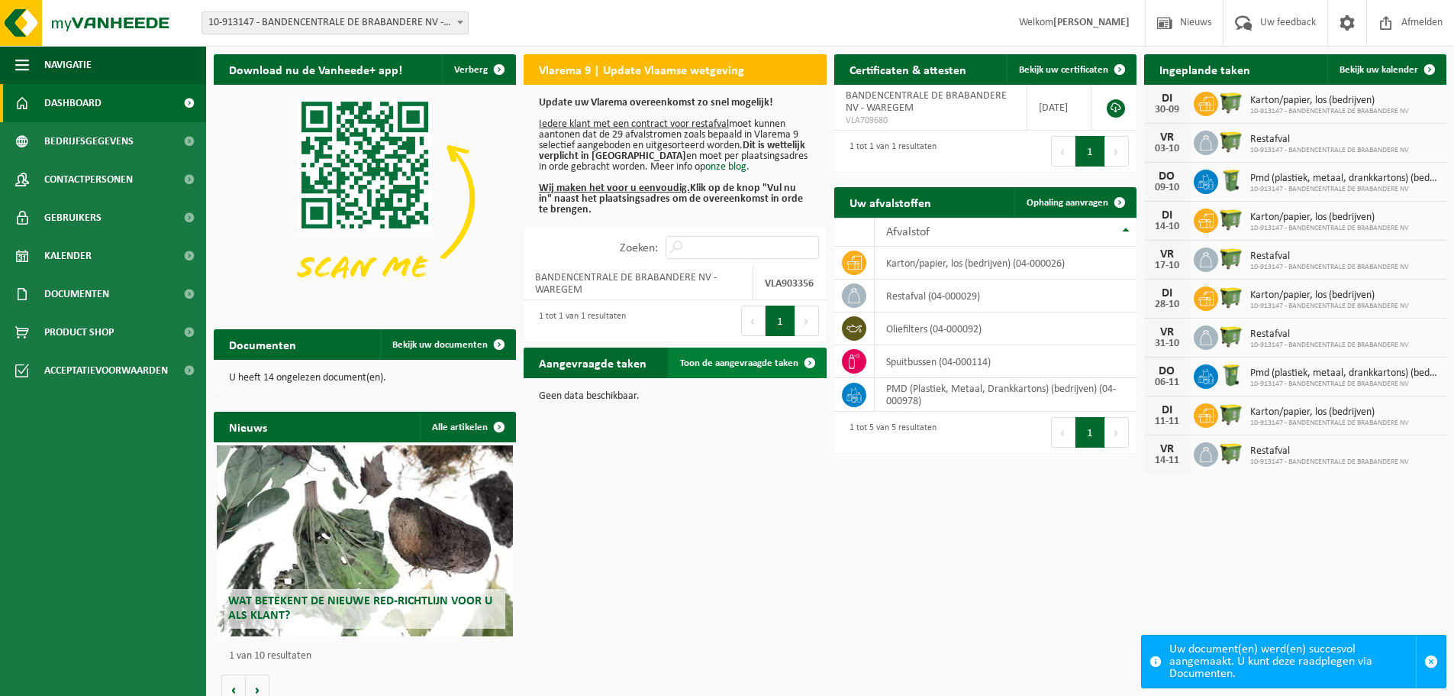
click at [705, 361] on span "Toon de aangevraagde taken" at bounding box center [739, 363] width 118 height 10
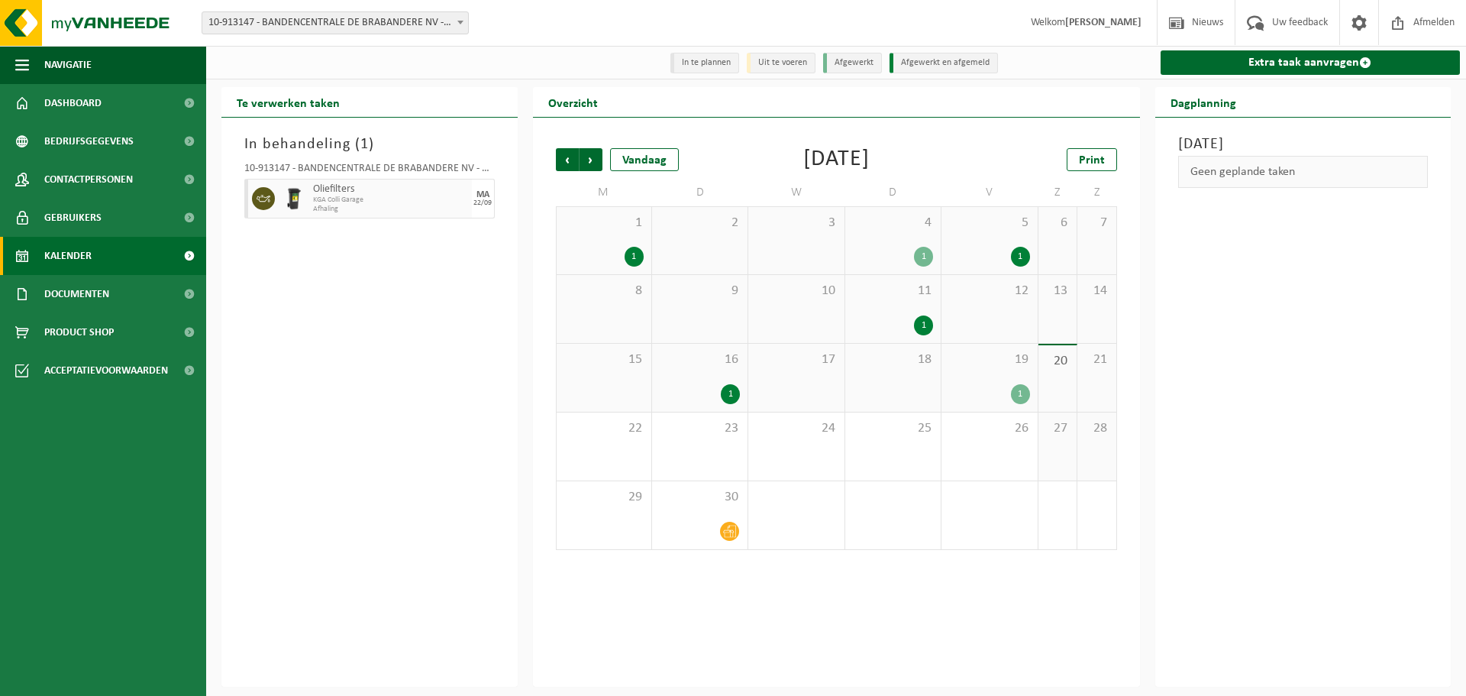
click at [392, 205] on span "Afhaling" at bounding box center [390, 209] width 155 height 9
click at [592, 161] on span "Volgende" at bounding box center [590, 159] width 23 height 23
click at [570, 154] on span "Vorige" at bounding box center [567, 159] width 23 height 23
click at [131, 100] on link "Dashboard" at bounding box center [103, 103] width 206 height 38
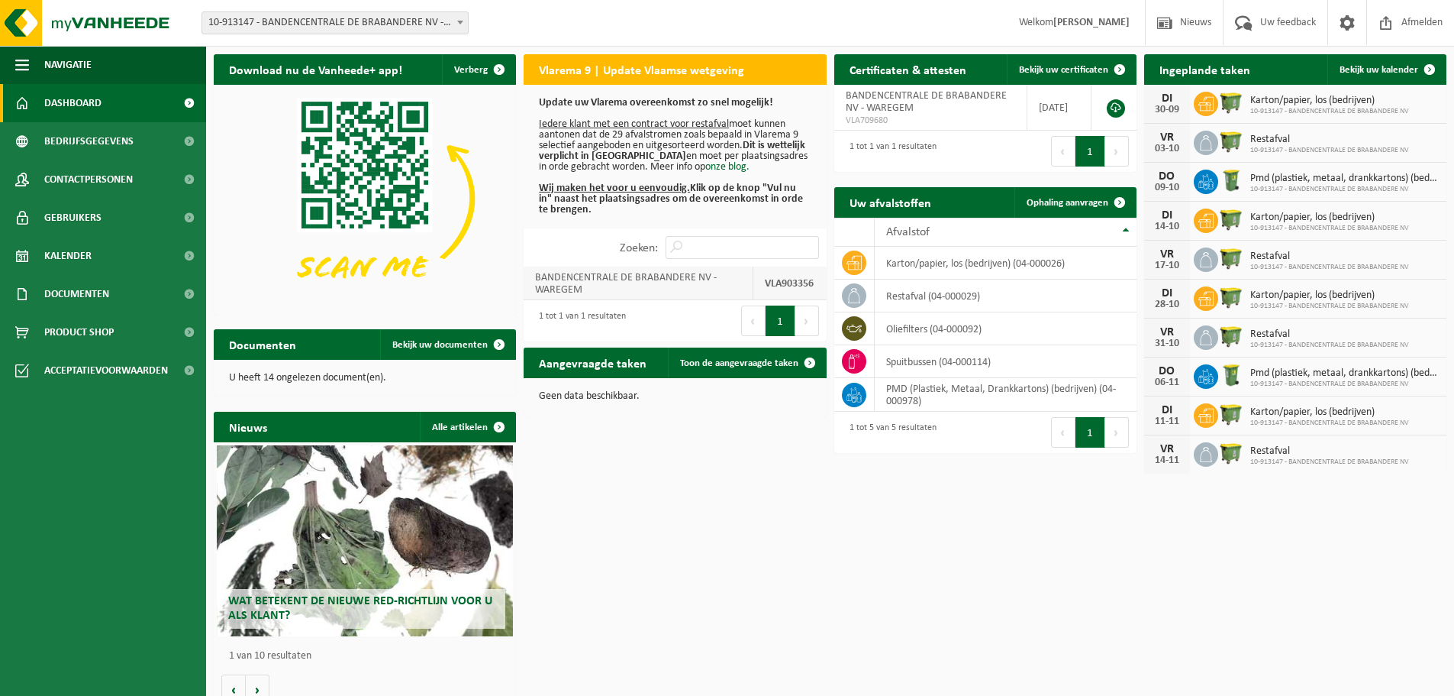
click at [777, 282] on strong "VLA903356" at bounding box center [789, 283] width 49 height 11
click at [805, 321] on button "Volgende" at bounding box center [808, 320] width 24 height 31
click at [414, 353] on link "Bekijk uw documenten" at bounding box center [447, 344] width 134 height 31
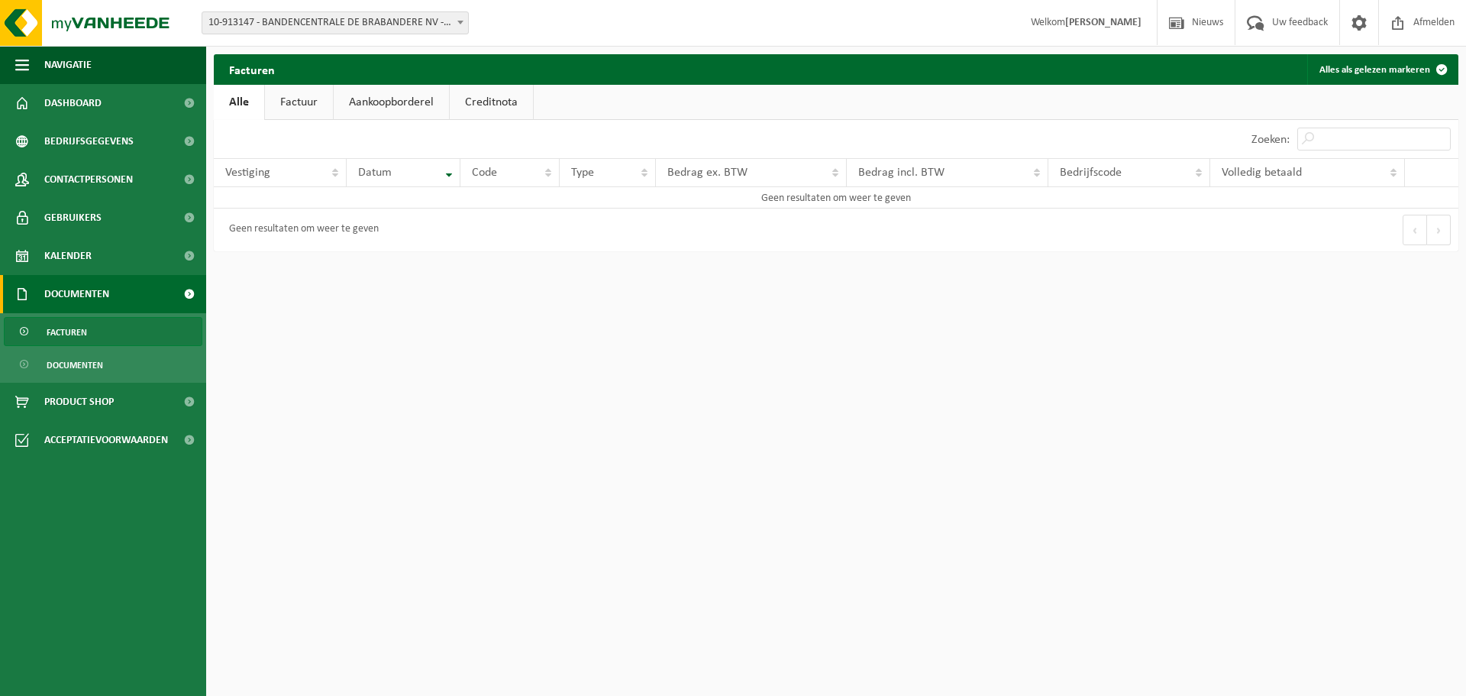
click at [293, 95] on link "Factuur" at bounding box center [299, 102] width 68 height 35
click at [342, 102] on link "Aankoopborderel" at bounding box center [392, 102] width 115 height 35
click at [506, 102] on link "Creditnota" at bounding box center [498, 102] width 83 height 35
click at [234, 108] on link "Alle" at bounding box center [239, 102] width 50 height 35
click at [418, 17] on span "10-913147 - BANDENCENTRALE DE BRABANDERE NV - WAREGEM" at bounding box center [335, 22] width 266 height 21
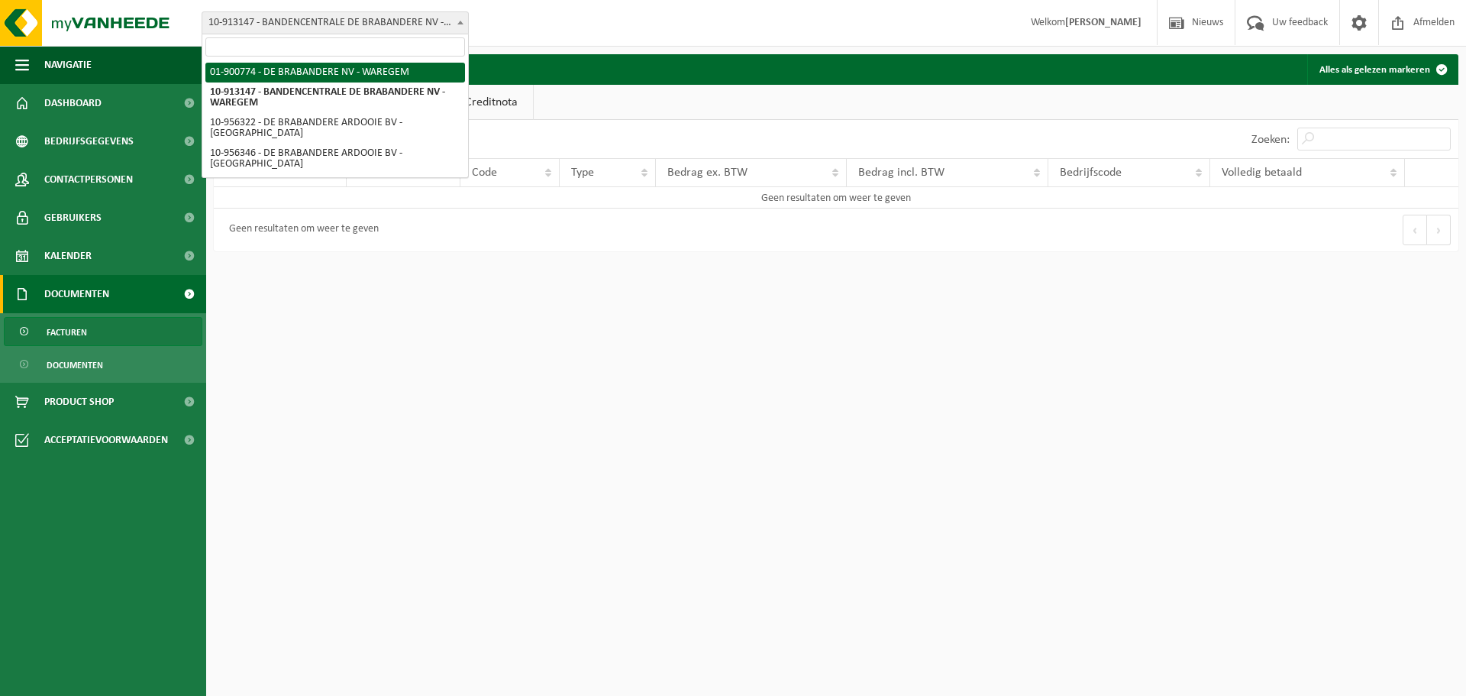
select select "125934"
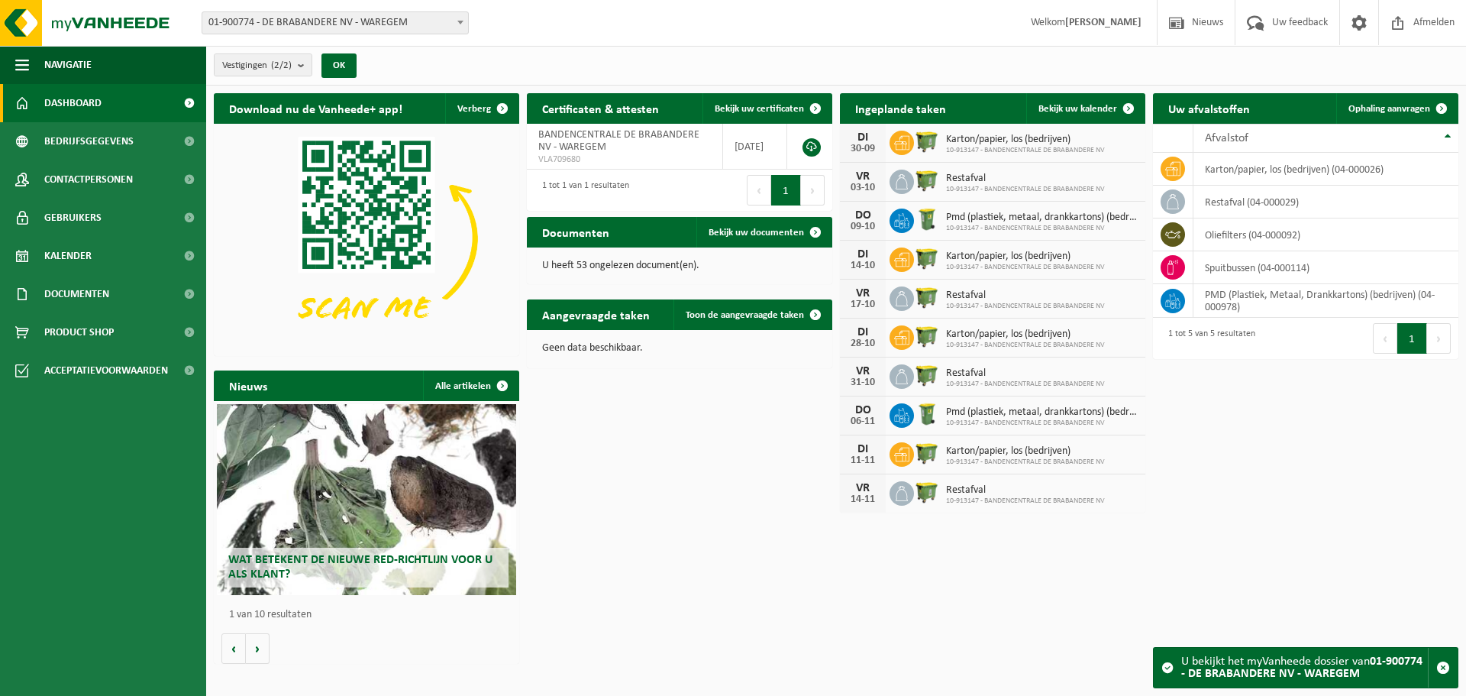
click at [46, 100] on span "Dashboard" at bounding box center [72, 103] width 57 height 38
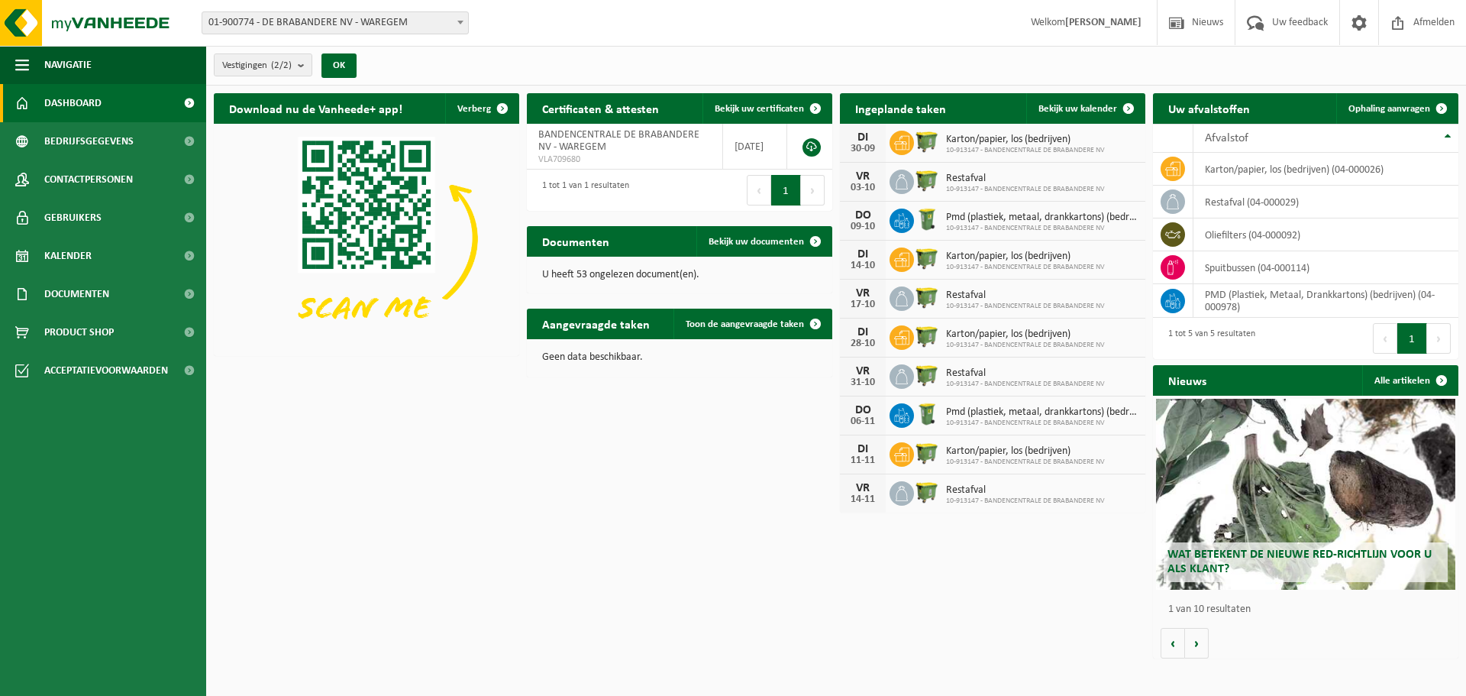
click at [462, 27] on span at bounding box center [460, 22] width 15 height 20
select select "145323"
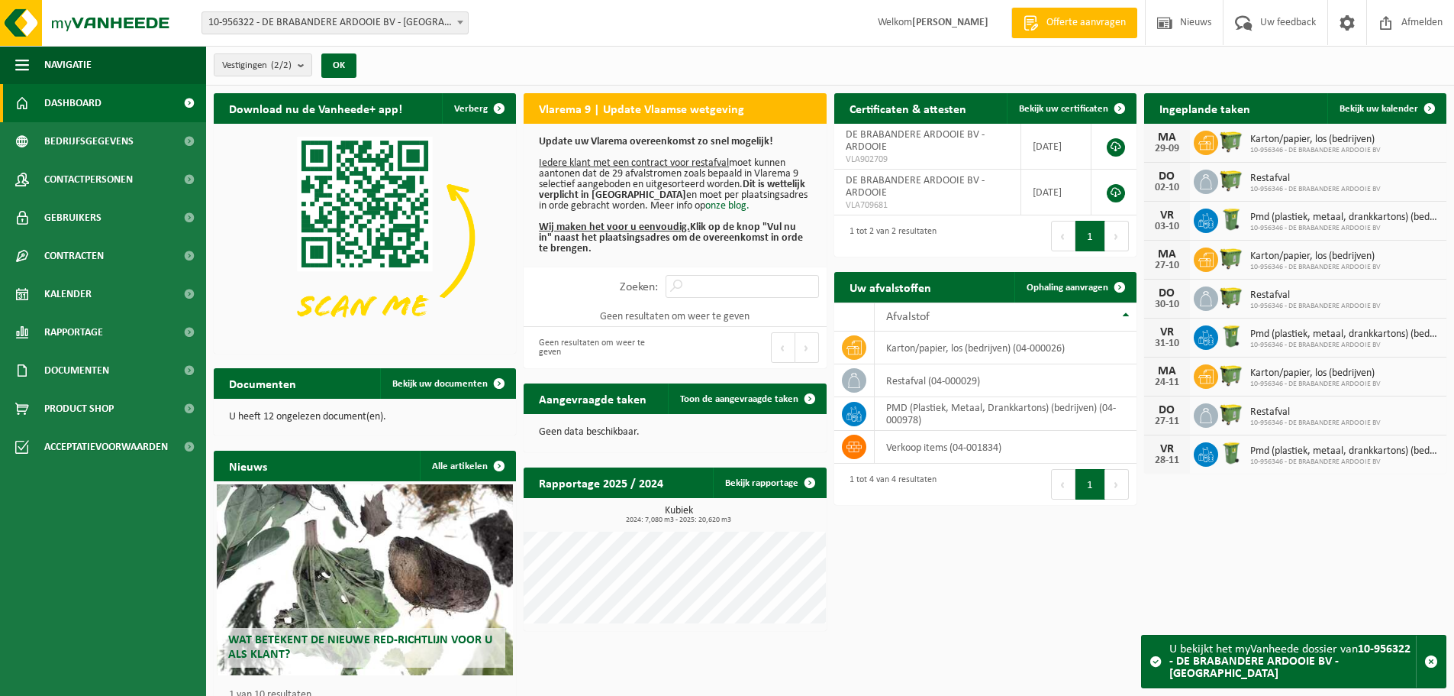
click at [734, 231] on b "Wij maken het voor u eenvoudig. Klik op de knop "Vul nu in" naast het plaatsing…" at bounding box center [671, 237] width 264 height 33
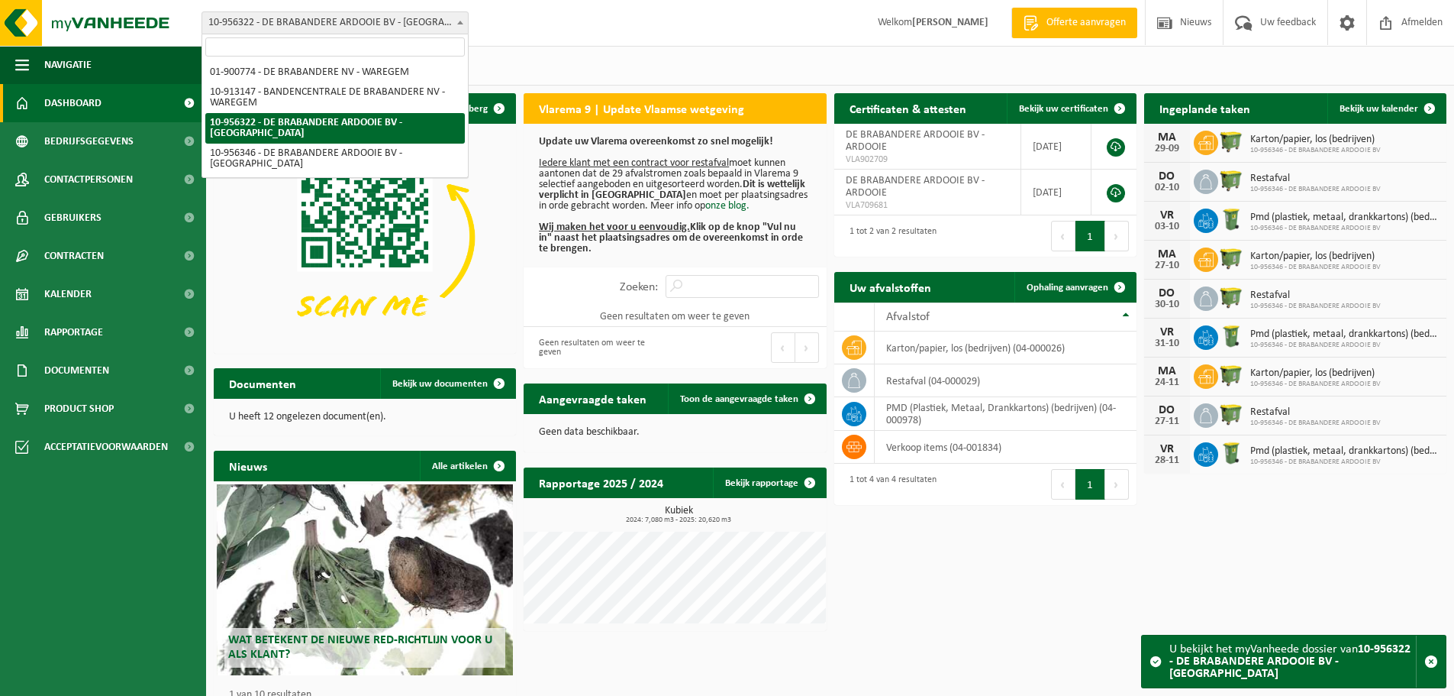
click at [432, 25] on span "10-956322 - DE BRABANDERE ARDOOIE BV - [GEOGRAPHIC_DATA]" at bounding box center [335, 22] width 266 height 21
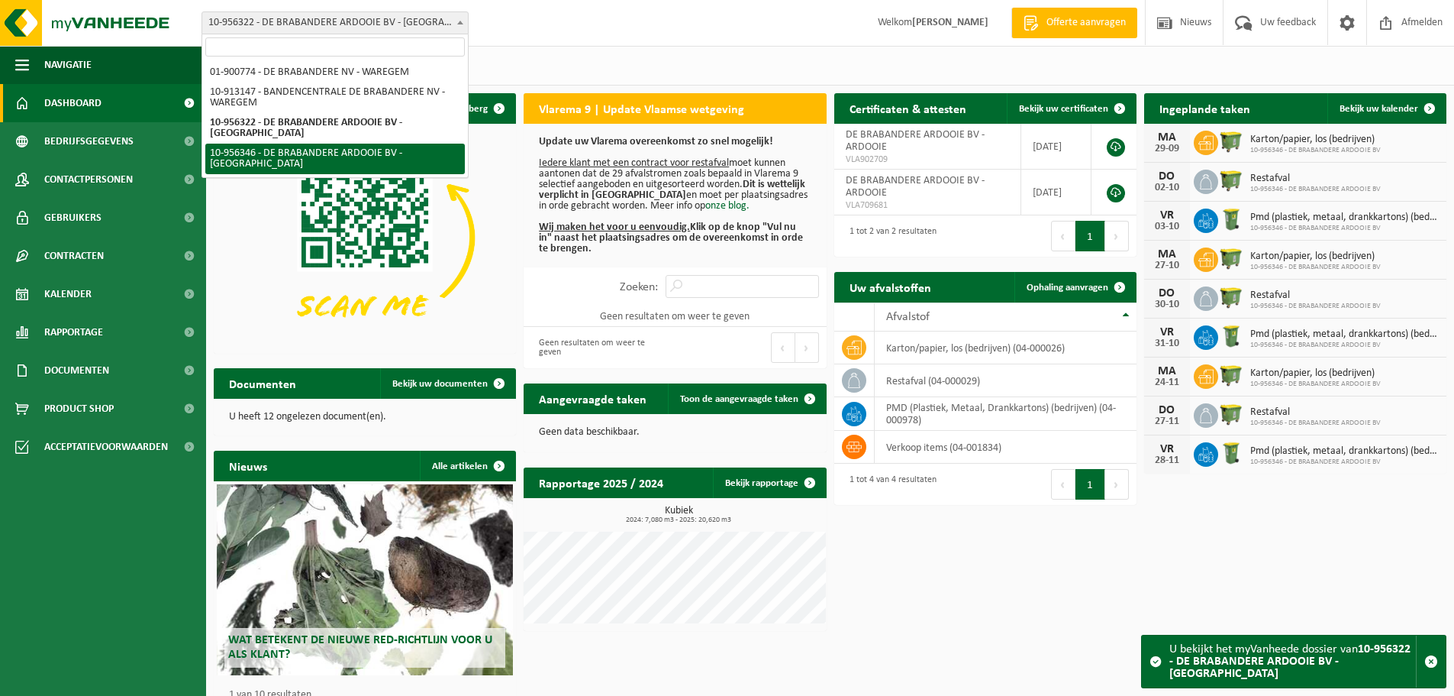
select select "145328"
